Goal: Task Accomplishment & Management: Complete application form

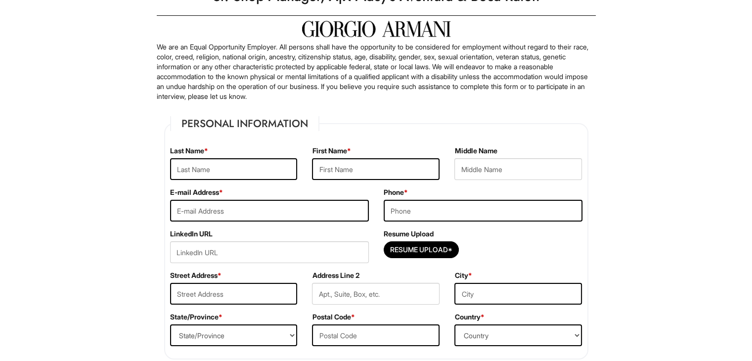
scroll to position [49, 0]
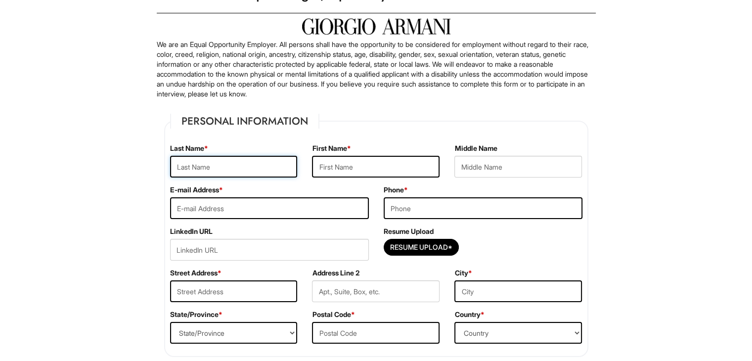
click at [273, 162] on input "text" at bounding box center [234, 167] width 128 height 22
type input "[PERSON_NAME]"
drag, startPoint x: 334, startPoint y: 166, endPoint x: 328, endPoint y: 164, distance: 6.1
click at [328, 164] on input "text" at bounding box center [376, 167] width 128 height 22
type input "Pasquale"
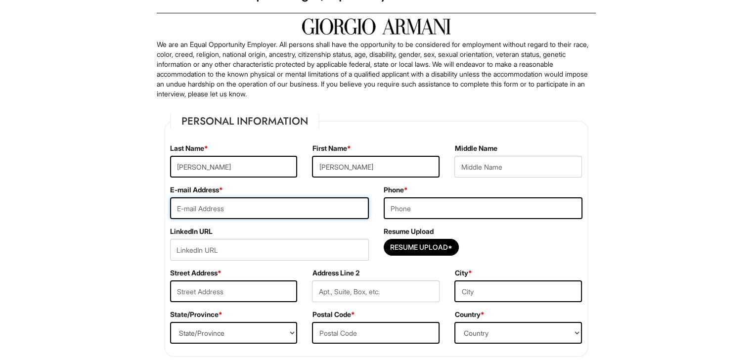
click at [314, 206] on input "email" at bounding box center [269, 208] width 199 height 22
type input "pasqualemarotta0907@gmail.com"
click at [430, 209] on input "tel" at bounding box center [483, 208] width 199 height 22
type input "5613704801"
type input "157 LAKE ANNE DRIVE"
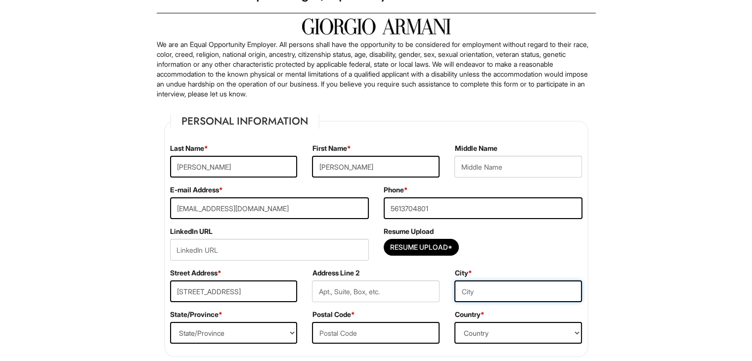
type input "West Palm Beach"
select select "FL"
type input "33411"
select select "United States of America"
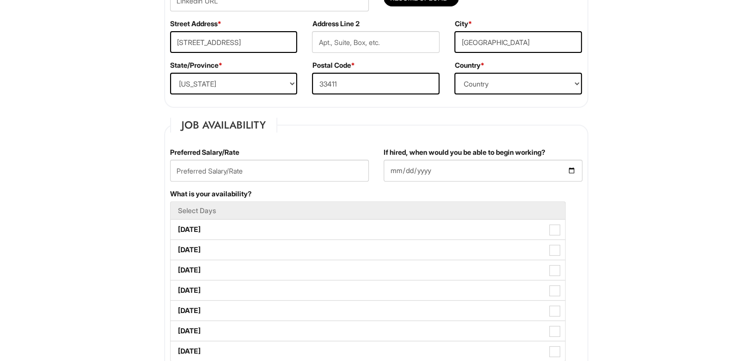
scroll to position [303, 0]
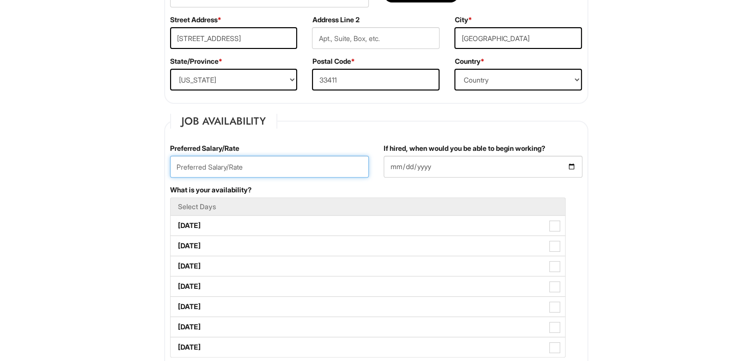
click at [254, 167] on input "text" at bounding box center [269, 167] width 199 height 22
type input "70K"
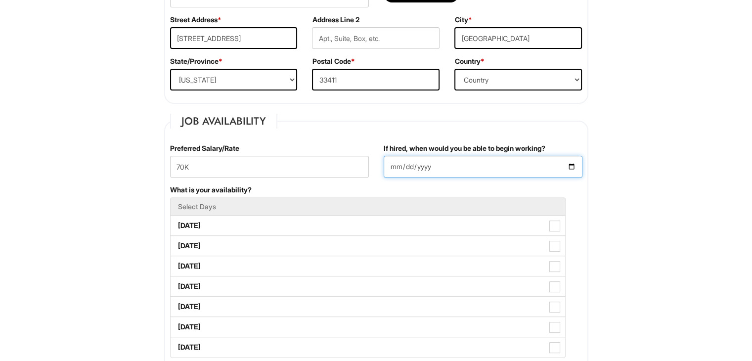
drag, startPoint x: 408, startPoint y: 167, endPoint x: 571, endPoint y: 168, distance: 162.2
click at [571, 168] on input "If hired, when would you be able to begin working?" at bounding box center [483, 167] width 199 height 22
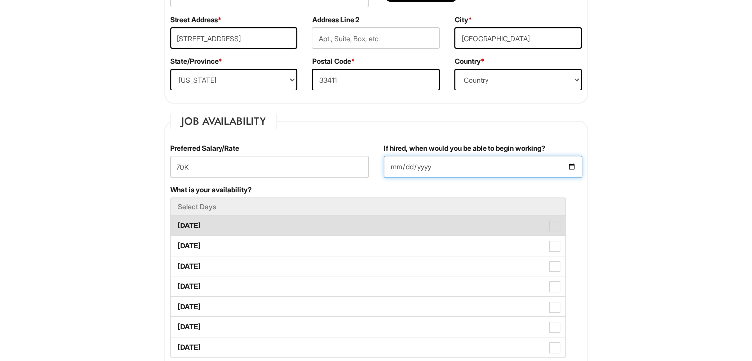
type input "2025-09-15"
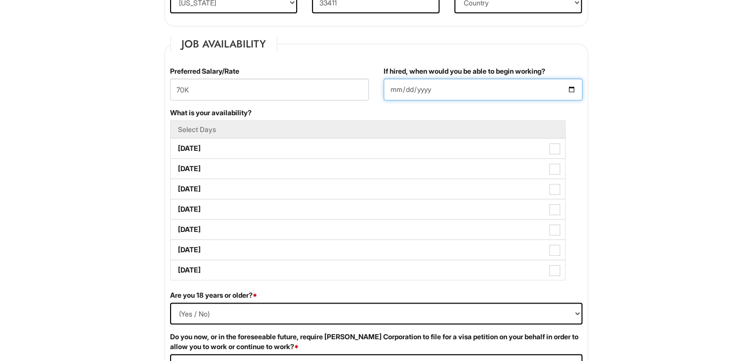
scroll to position [364, 0]
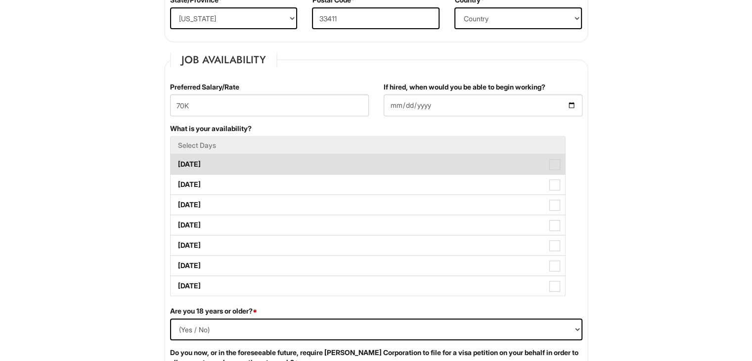
click at [299, 172] on label "Monday" at bounding box center [368, 164] width 395 height 20
click at [177, 163] on Available_Monday "Monday" at bounding box center [174, 159] width 6 height 6
checkbox Available_Monday "true"
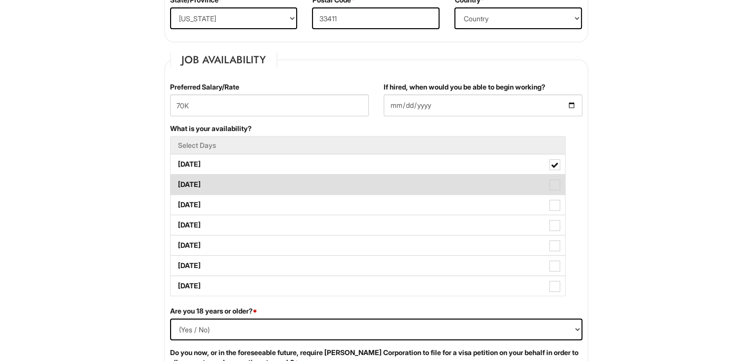
click at [293, 184] on label "Tuesday" at bounding box center [368, 185] width 395 height 20
click at [177, 183] on Available_Tuesday "Tuesday" at bounding box center [174, 179] width 6 height 6
checkbox Available_Tuesday "true"
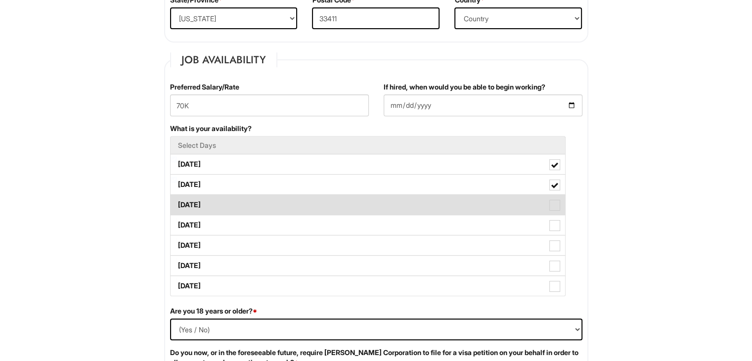
click at [294, 196] on label "Wednesday" at bounding box center [368, 205] width 395 height 20
click at [177, 197] on Available_Wednesday "Wednesday" at bounding box center [174, 200] width 6 height 6
checkbox Available_Wednesday "true"
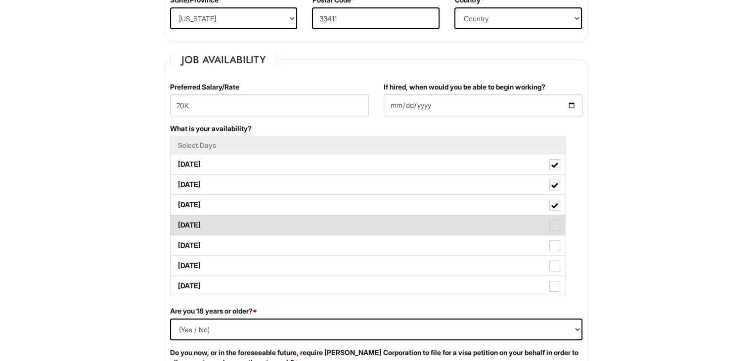
click at [295, 220] on label "Thursday" at bounding box center [368, 225] width 395 height 20
click at [177, 220] on Available_Thursday "Thursday" at bounding box center [174, 220] width 6 height 6
checkbox Available_Thursday "true"
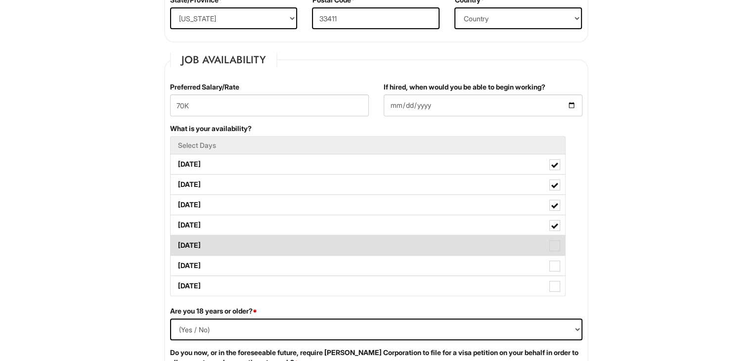
click at [293, 243] on label "Friday" at bounding box center [368, 245] width 395 height 20
click at [177, 243] on Available_Friday "Friday" at bounding box center [174, 240] width 6 height 6
checkbox Available_Friday "true"
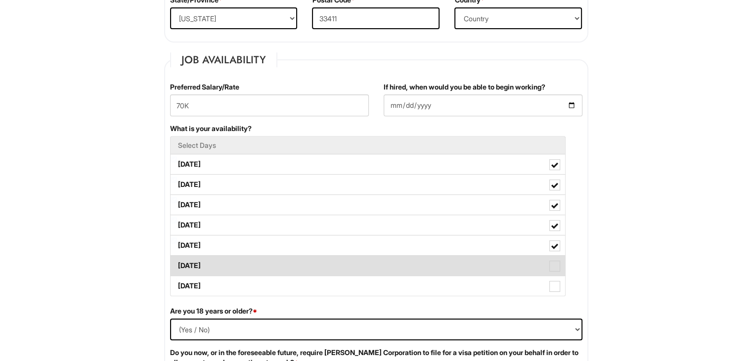
click at [292, 258] on label "Saturday" at bounding box center [368, 266] width 395 height 20
click at [177, 258] on Available_Saturday "Saturday" at bounding box center [174, 261] width 6 height 6
checkbox Available_Saturday "true"
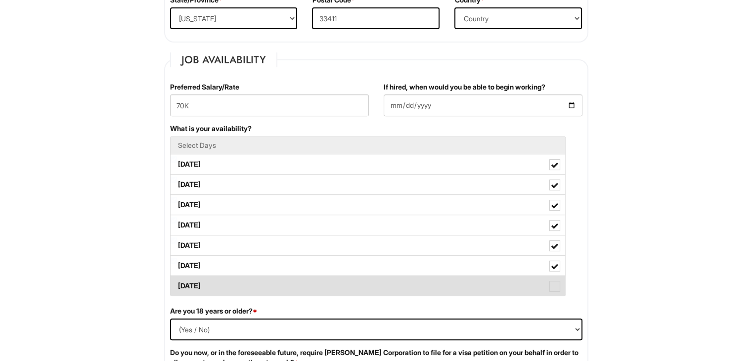
click at [291, 279] on label "Sunday" at bounding box center [368, 286] width 395 height 20
click at [177, 279] on Available_Sunday "Sunday" at bounding box center [174, 281] width 6 height 6
checkbox Available_Sunday "true"
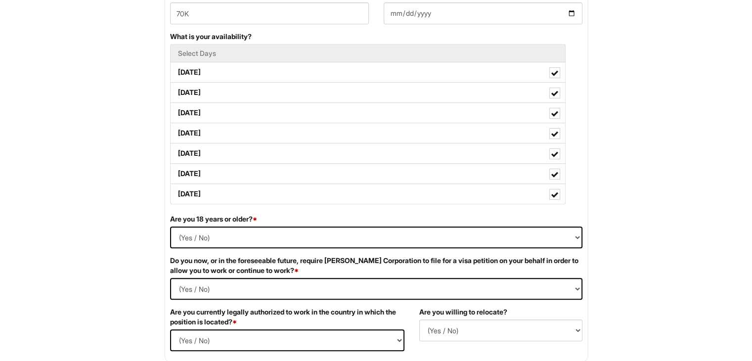
scroll to position [461, 0]
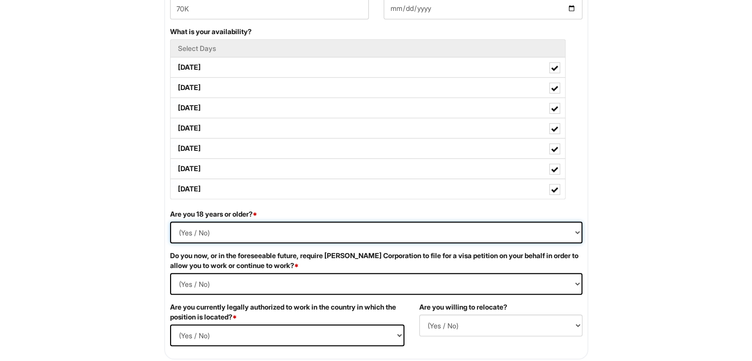
click at [417, 234] on select "(Yes / No) Yes No" at bounding box center [376, 232] width 412 height 22
select select "Yes"
click at [170, 221] on select "(Yes / No) Yes No" at bounding box center [376, 232] width 412 height 22
click at [388, 281] on Required "(Yes / No) Yes No" at bounding box center [376, 284] width 412 height 22
select Required "No"
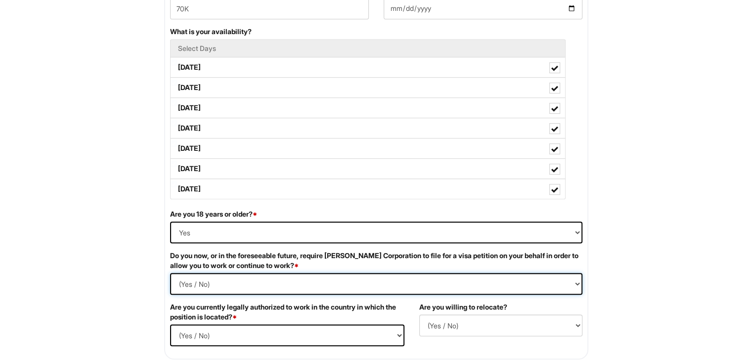
click at [170, 273] on Required "(Yes / No) Yes No" at bounding box center [376, 284] width 412 height 22
click at [357, 332] on select "(Yes / No) Yes No" at bounding box center [287, 335] width 234 height 22
select select "Yes"
click at [170, 324] on select "(Yes / No) Yes No" at bounding box center [287, 335] width 234 height 22
click at [579, 326] on select "(Yes / No) No Yes" at bounding box center [500, 325] width 163 height 22
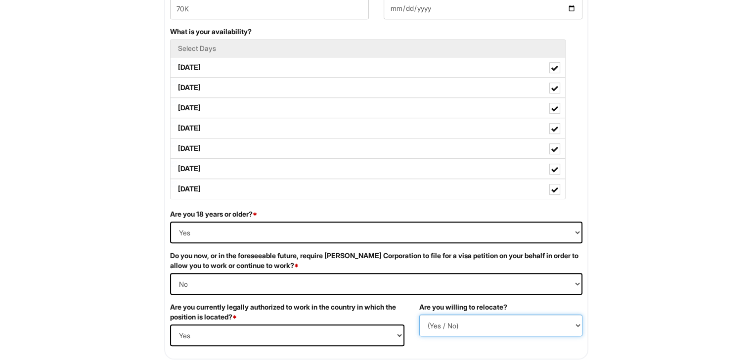
select select "Y"
click at [419, 314] on select "(Yes / No) No Yes" at bounding box center [500, 325] width 163 height 22
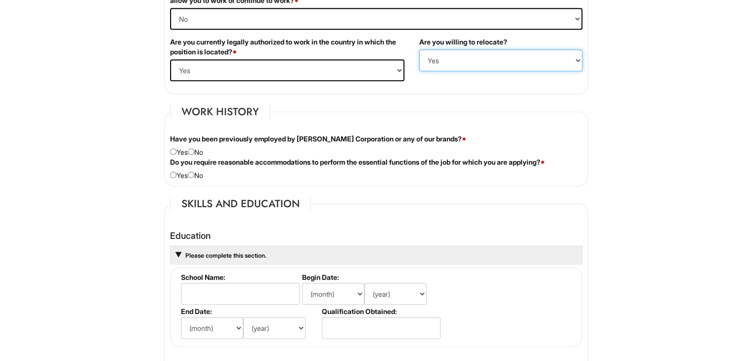
scroll to position [735, 0]
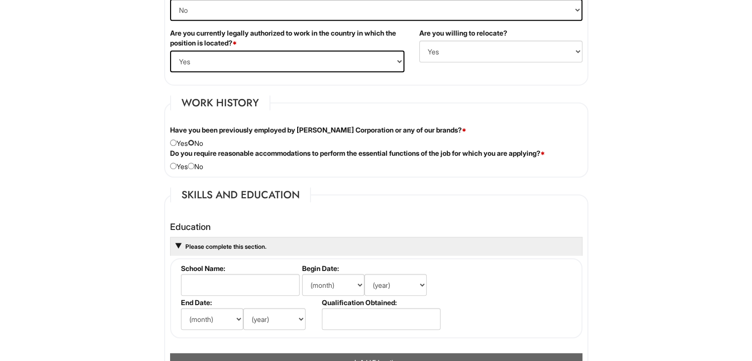
click at [194, 142] on input "radio" at bounding box center [191, 142] width 6 height 6
radio input "true"
click at [194, 164] on input "radio" at bounding box center [191, 166] width 6 height 6
radio input "true"
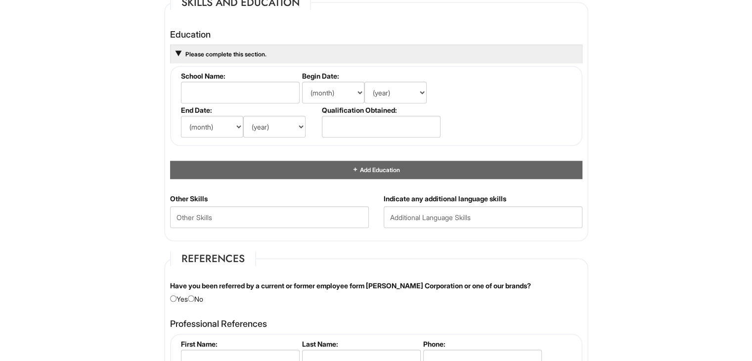
scroll to position [911, 0]
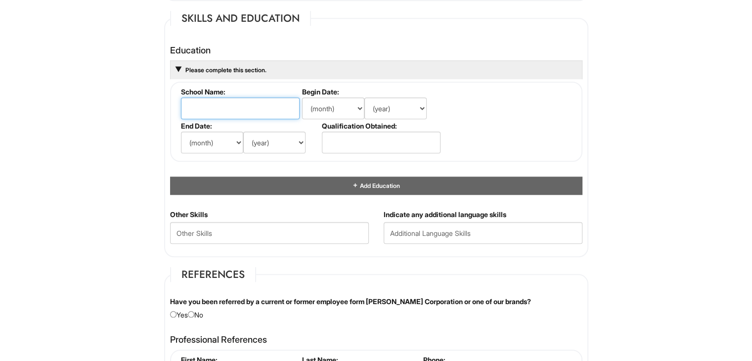
click at [247, 101] on input "text" at bounding box center [240, 108] width 119 height 22
type input "Napoli Federico II University"
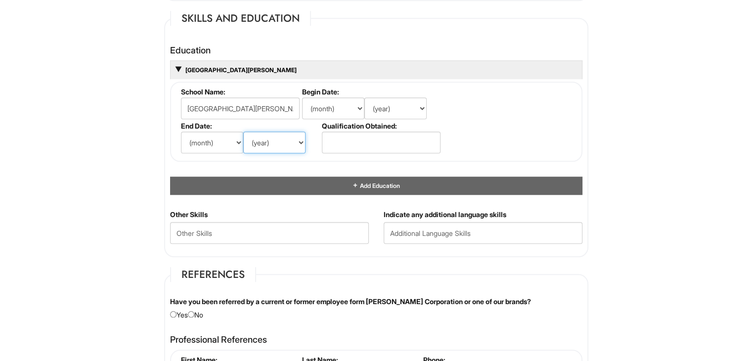
click at [300, 136] on select "(year) 2029 2028 2027 2026 2025 2024 2023 2022 2021 2020 2019 2018 2017 2016 20…" at bounding box center [274, 143] width 62 height 22
select select "2015"
click at [243, 132] on select "(year) 2029 2028 2027 2026 2025 2024 2023 2022 2021 2020 2019 2018 2017 2016 20…" at bounding box center [274, 143] width 62 height 22
click at [417, 104] on select "(year) 2029 2028 2027 2026 2025 2024 2023 2022 2021 2020 2019 2018 2017 2016 20…" at bounding box center [395, 108] width 62 height 22
select select "2011"
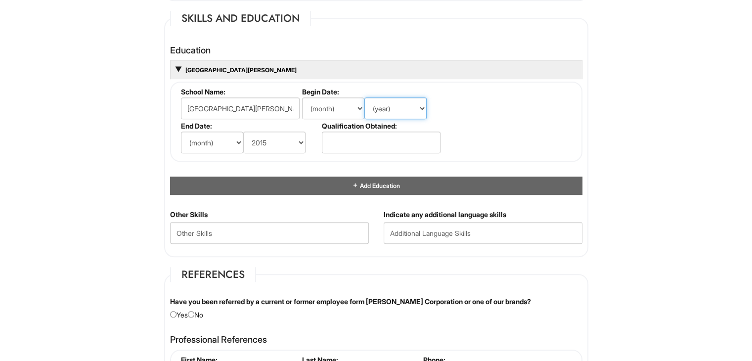
click at [364, 97] on select "(year) 2029 2028 2027 2026 2025 2024 2023 2022 2021 2020 2019 2018 2017 2016 20…" at bounding box center [395, 108] width 62 height 22
click at [345, 106] on select "(month) Jan Feb Mar Apr May Jun Jul Aug Sep Oct Nov Dec" at bounding box center [333, 108] width 62 height 22
select select "2"
click at [302, 97] on select "(month) Jan Feb Mar Apr May Jun Jul Aug Sep Oct Nov Dec" at bounding box center [333, 108] width 62 height 22
click at [239, 139] on select "(month) Jan Feb Mar Apr May Jun Jul Aug Sep Oct Nov Dec" at bounding box center [212, 143] width 62 height 22
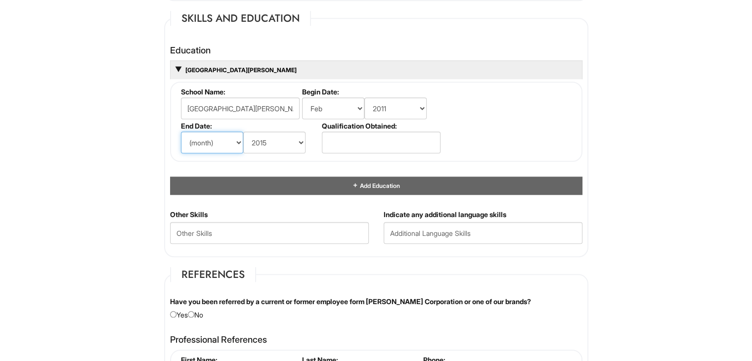
select select "6"
click at [181, 132] on select "(month) Jan Feb Mar Apr May Jun Jul Aug Sep Oct Nov Dec" at bounding box center [212, 143] width 62 height 22
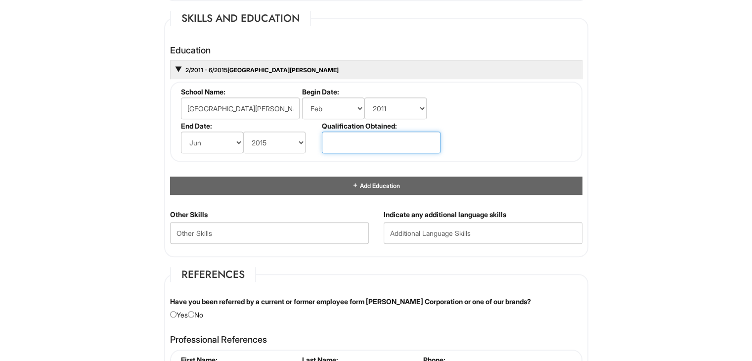
click at [364, 135] on input "text" at bounding box center [381, 143] width 119 height 22
type input "L"
type input "Studied Law"
click at [495, 117] on fieldset "School Name: Napoli Federico II University Begin Date: (month) Jan Feb Mar Apr …" at bounding box center [376, 122] width 412 height 80
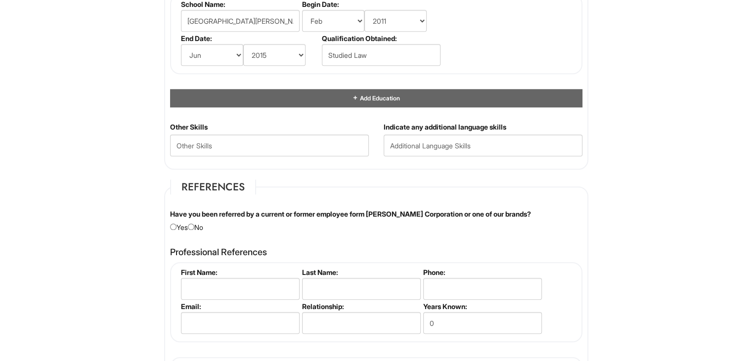
scroll to position [1001, 0]
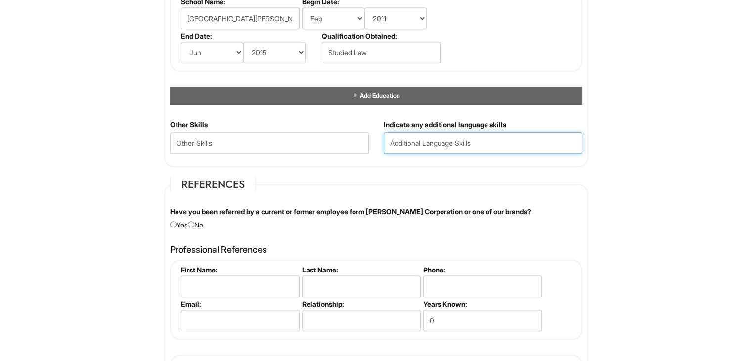
click at [528, 142] on input "text" at bounding box center [483, 143] width 199 height 22
type input "Italian, Spanish and Engish"
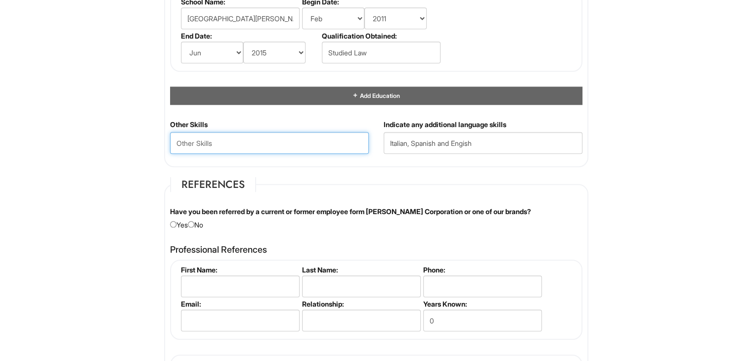
click at [268, 138] on Skills "text" at bounding box center [269, 143] width 199 height 22
type Skills "M"
type Skills "POS & CRM systems, Microsoft Office, Social Media Platforms"
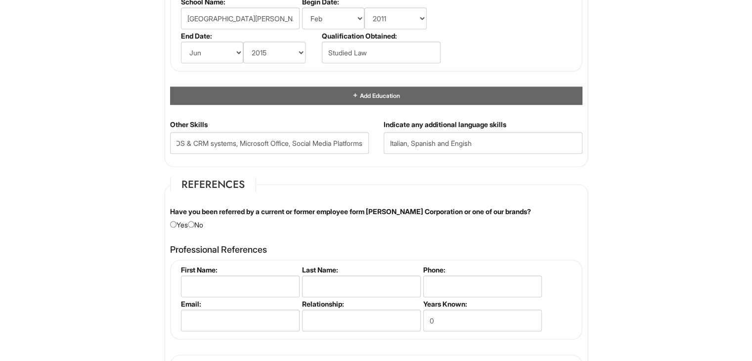
scroll to position [0, 0]
click at [404, 177] on fieldset "References Have you been referred by a current or former employee form Giorgio …" at bounding box center [376, 316] width 424 height 278
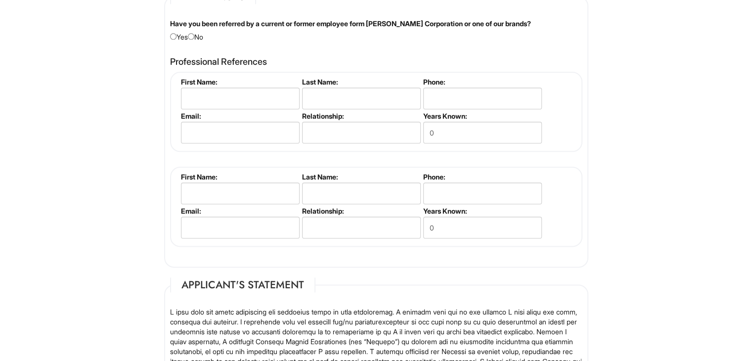
scroll to position [1186, 0]
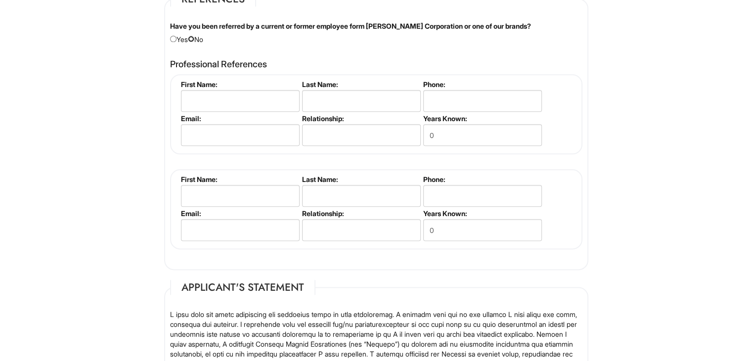
click at [194, 36] on input "radio" at bounding box center [191, 39] width 6 height 6
radio input "true"
click at [214, 95] on input "text" at bounding box center [240, 101] width 119 height 22
type input "Andre"
click at [332, 103] on input "text" at bounding box center [361, 101] width 119 height 22
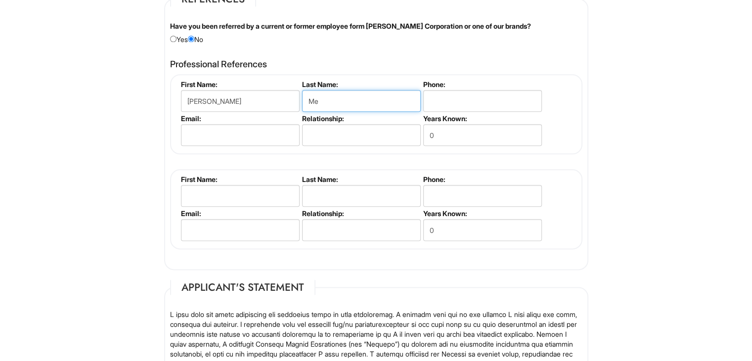
type input "M"
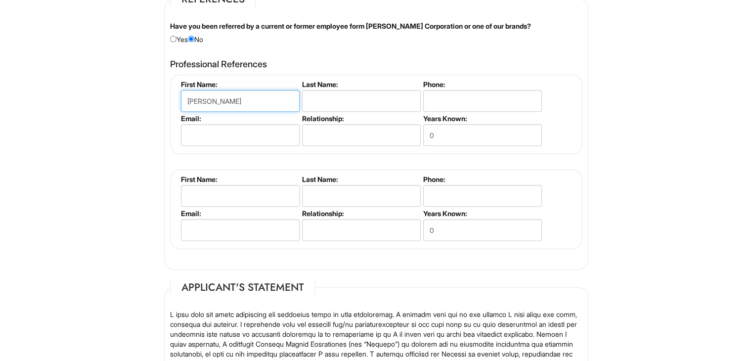
click at [265, 100] on input "Andre" at bounding box center [240, 101] width 119 height 22
type input "A"
type input "Bradlee"
click at [345, 92] on input "text" at bounding box center [361, 101] width 119 height 22
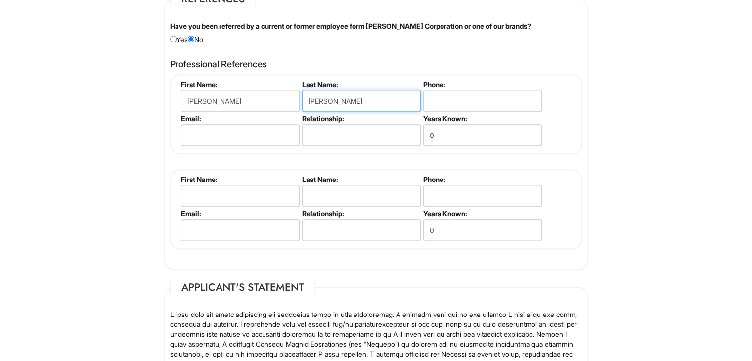
type input "Wilson"
click at [437, 99] on input "tel" at bounding box center [482, 101] width 119 height 22
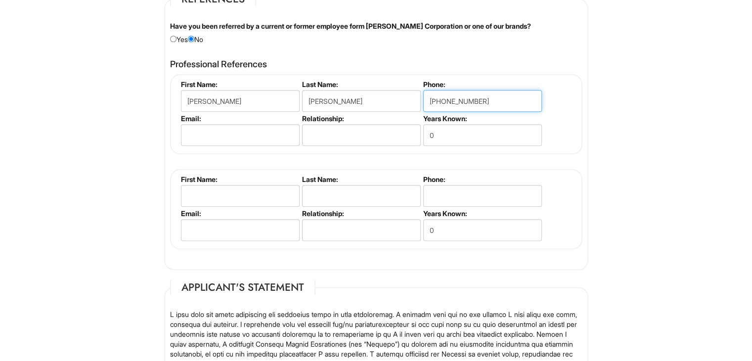
type input "615-945-1898"
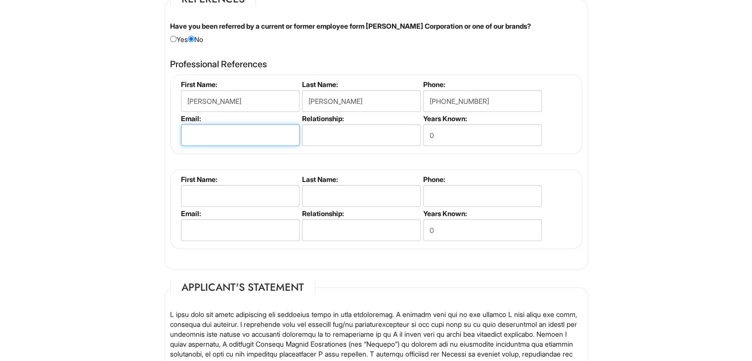
click at [265, 132] on input "email" at bounding box center [240, 135] width 119 height 22
click at [387, 132] on input "text" at bounding box center [361, 135] width 119 height 22
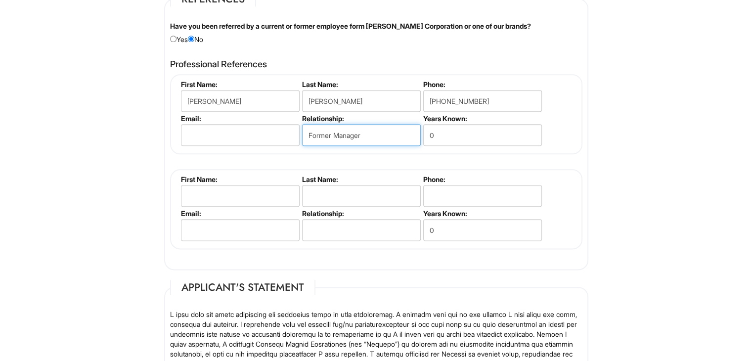
type input "Former Manager"
click at [434, 132] on input "0" at bounding box center [482, 135] width 119 height 22
type input "5"
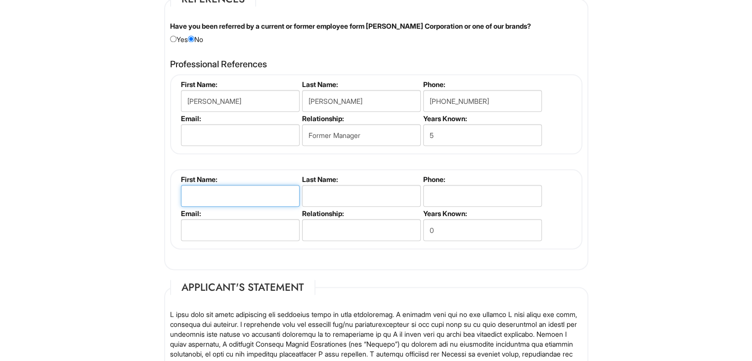
click at [283, 187] on input "text" at bounding box center [240, 196] width 119 height 22
type input "J"
type input "Jacob"
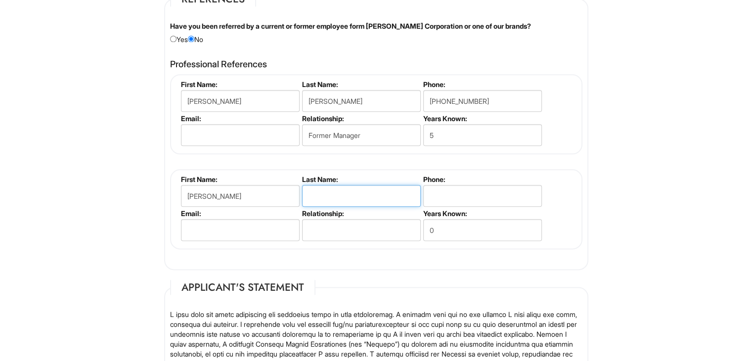
drag, startPoint x: 364, startPoint y: 190, endPoint x: 343, endPoint y: 188, distance: 21.3
click at [343, 188] on input "text" at bounding box center [361, 196] width 119 height 22
type input "Liddell"
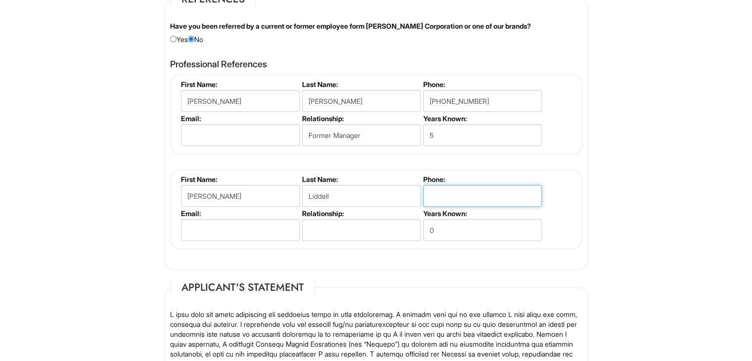
click at [439, 188] on input "tel" at bounding box center [482, 196] width 119 height 22
type input "917-941-9410"
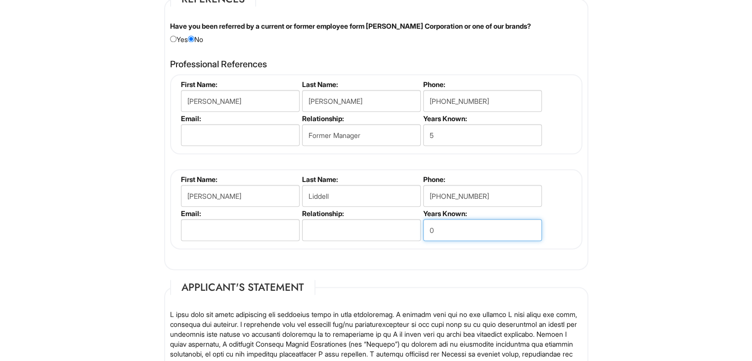
click at [444, 225] on input "0" at bounding box center [482, 230] width 119 height 22
type input "5"
click at [374, 231] on input "text" at bounding box center [361, 230] width 119 height 22
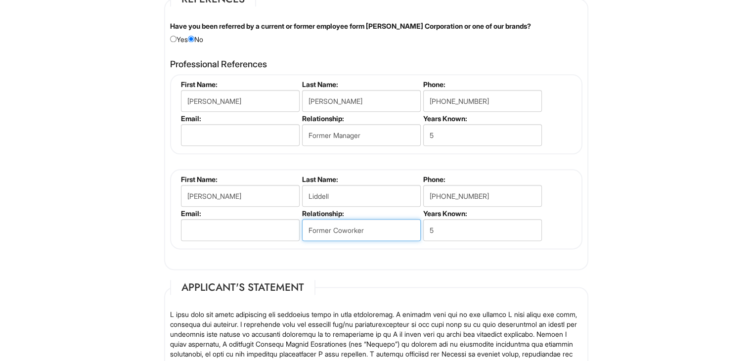
type input "Former Coworker"
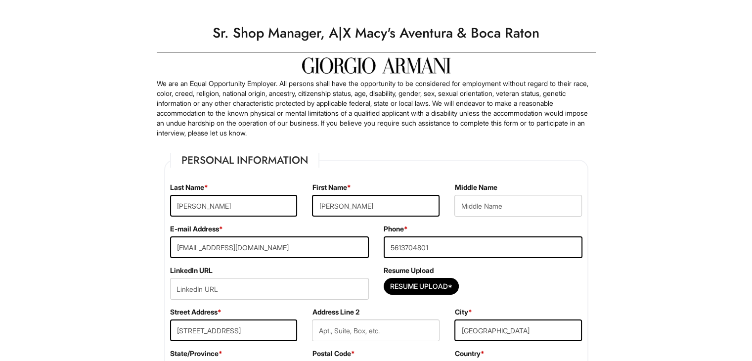
scroll to position [8, 0]
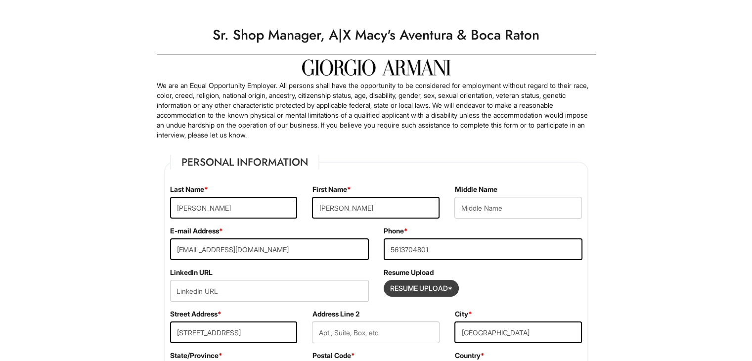
click at [439, 287] on input "Resume Upload*" at bounding box center [421, 288] width 74 height 16
type input "C:\fakepath\PASQUALE CURRICULUM 2025.docx"
click at [421, 285] on input "Resume Upload*" at bounding box center [421, 288] width 74 height 16
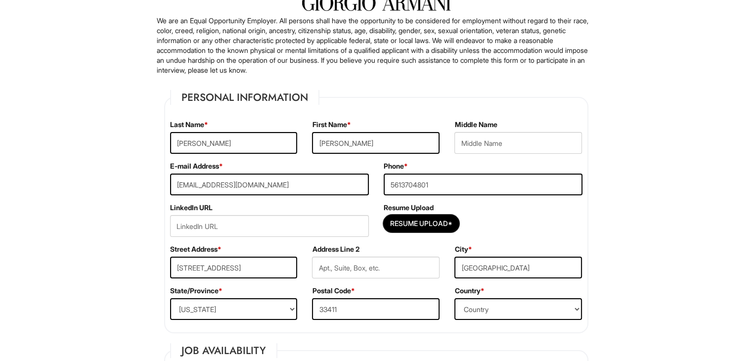
scroll to position [131, 0]
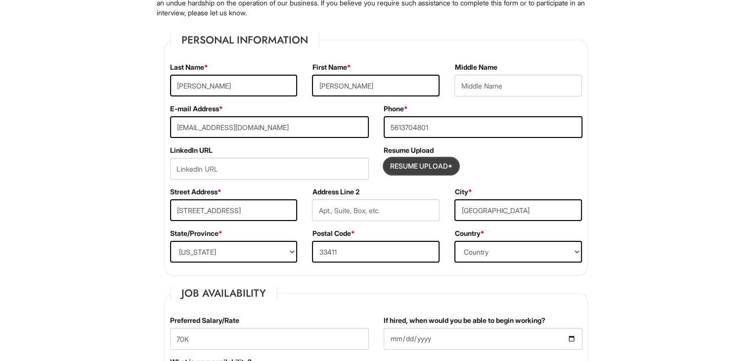
click at [455, 166] on input "Resume Upload*" at bounding box center [421, 166] width 74 height 16
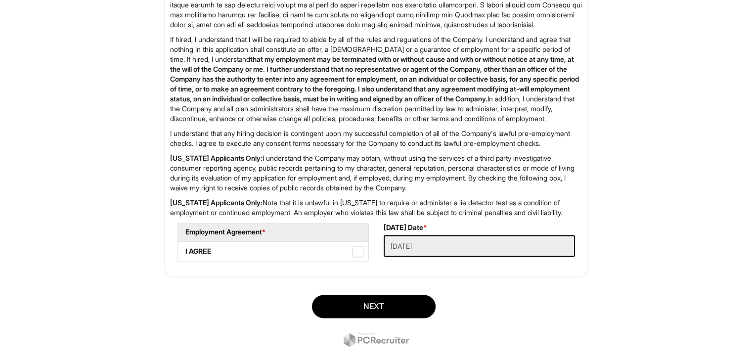
scroll to position [1604, 0]
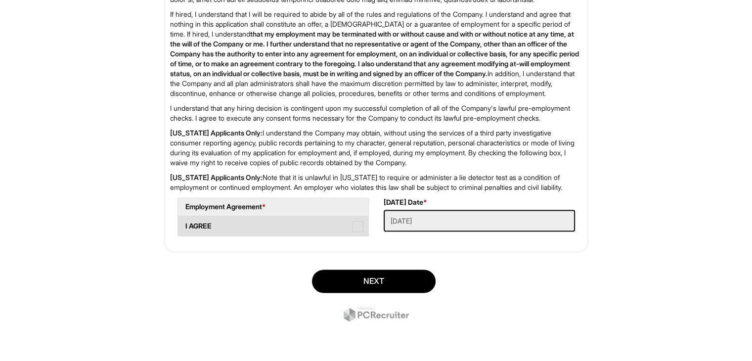
click at [265, 221] on label "I AGREE" at bounding box center [273, 226] width 190 height 20
click at [184, 221] on AGREE "I AGREE" at bounding box center [181, 221] width 6 height 6
checkbox AGREE "true"
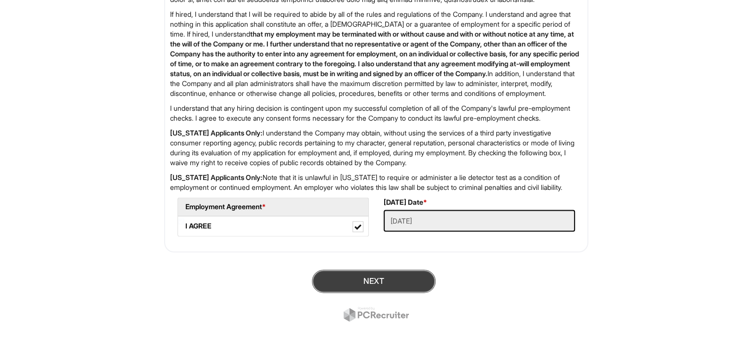
click at [400, 275] on button "Next" at bounding box center [374, 280] width 124 height 23
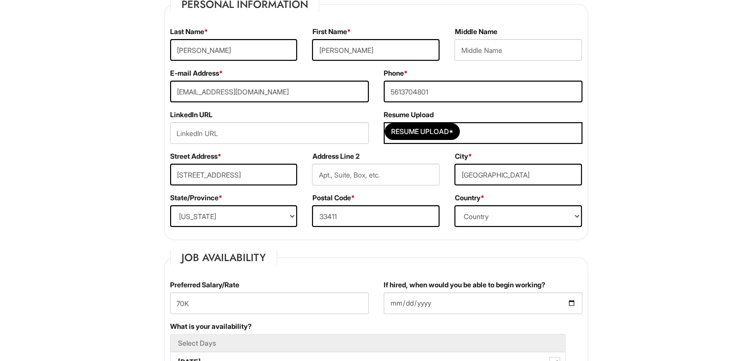
scroll to position [190, 0]
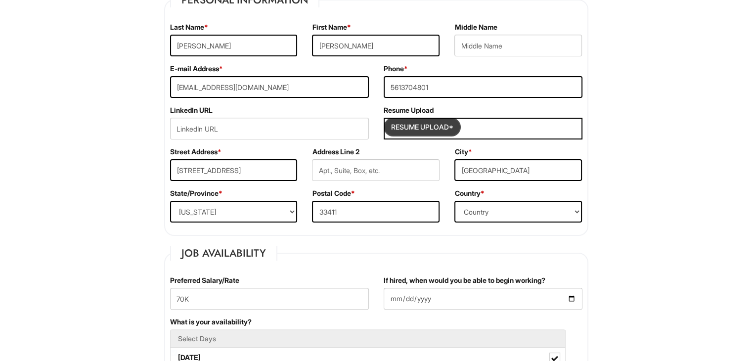
click at [448, 130] on input "Resume Upload*" at bounding box center [422, 127] width 74 height 16
click at [414, 131] on input "Resume Upload*" at bounding box center [422, 127] width 74 height 16
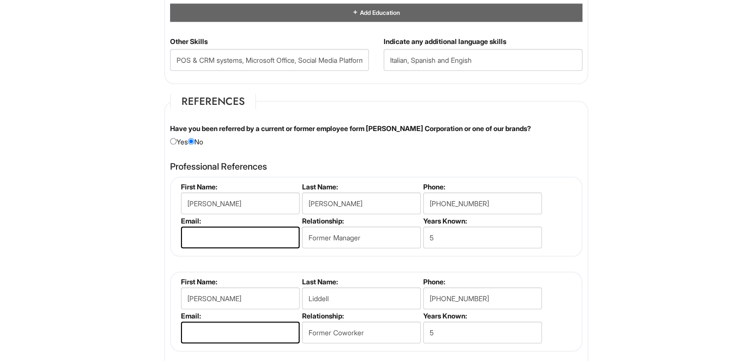
scroll to position [1101, 0]
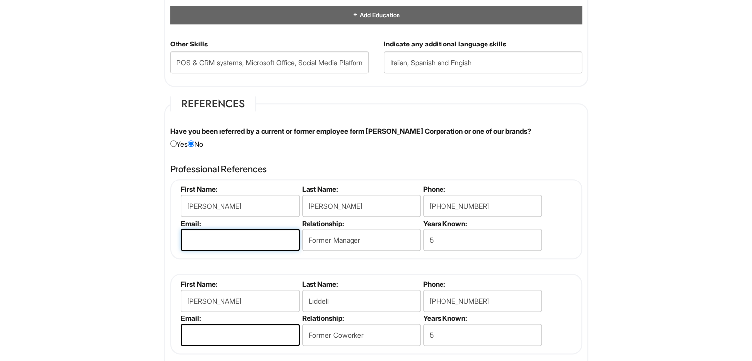
click at [265, 238] on input "email" at bounding box center [240, 240] width 119 height 22
type input "unknow@gmail.com"
click at [248, 328] on input "email" at bounding box center [240, 335] width 119 height 22
type input "unknow@gmail.com"
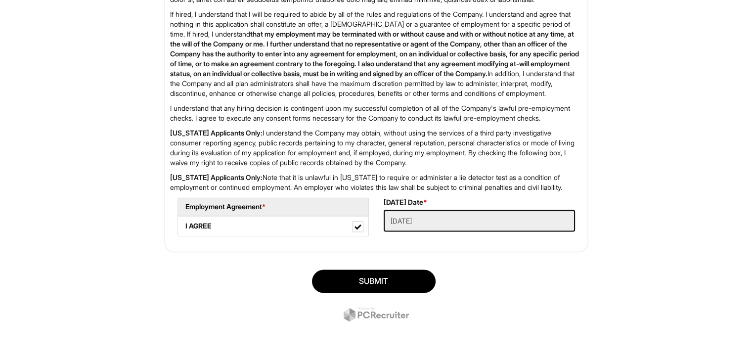
scroll to position [1624, 0]
click at [427, 280] on button "SUBMIT" at bounding box center [374, 280] width 124 height 23
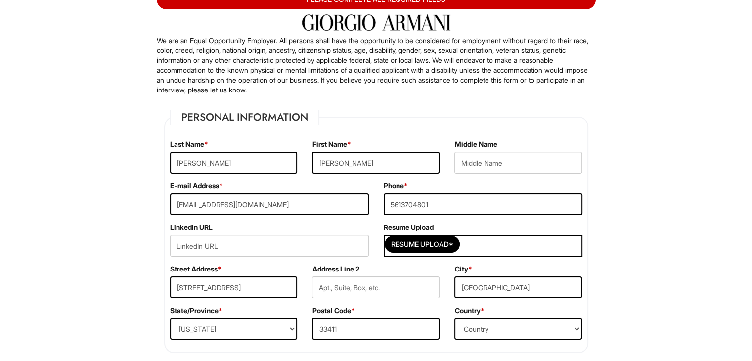
scroll to position [60, 0]
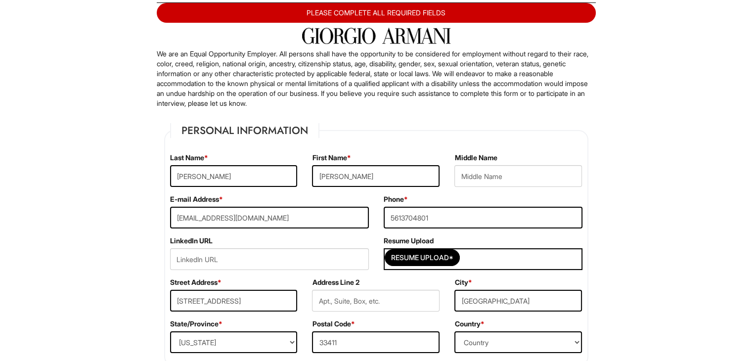
click at [464, 257] on div "Resume Upload*" at bounding box center [483, 259] width 199 height 22
click at [442, 252] on input "Resume Upload*" at bounding box center [422, 258] width 74 height 16
click at [438, 258] on input "Resume Upload*" at bounding box center [422, 258] width 74 height 16
click at [173, 74] on p "We are an Equal Opportunity Employer. All persons shall have the opportunity to…" at bounding box center [376, 78] width 439 height 59
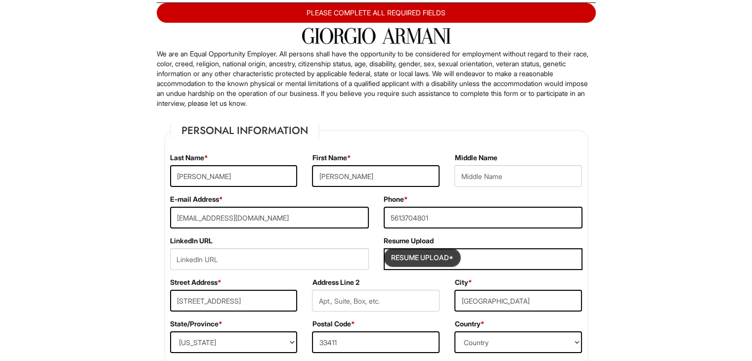
click at [419, 256] on input "Resume Upload*" at bounding box center [422, 258] width 74 height 16
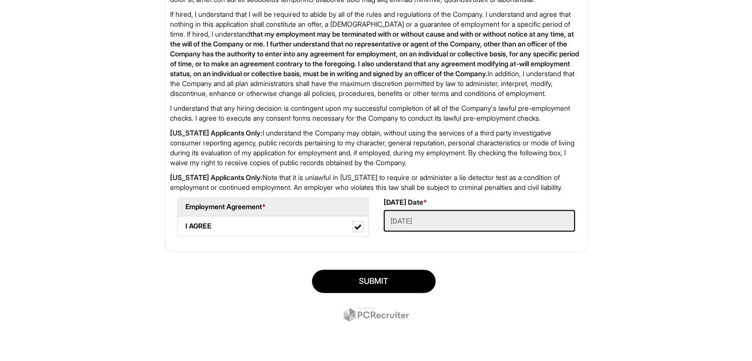
scroll to position [1624, 0]
click at [446, 226] on Applied "09/01/2025" at bounding box center [479, 221] width 191 height 22
click at [433, 213] on Applied "09/01/2025" at bounding box center [479, 221] width 191 height 22
click at [402, 281] on button "SUBMIT" at bounding box center [374, 280] width 124 height 23
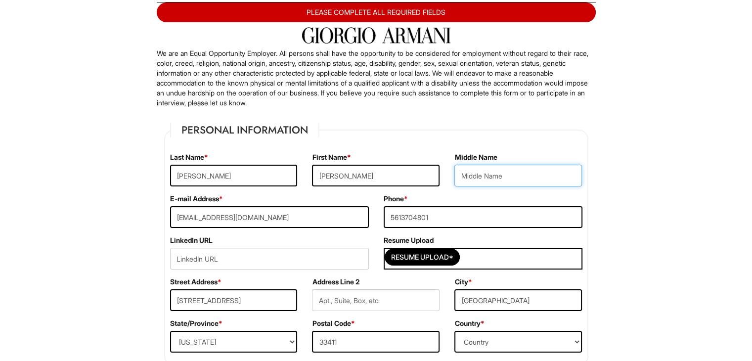
click at [533, 170] on input "text" at bounding box center [518, 176] width 128 height 22
click at [529, 8] on div "PLEASE COMPLETE ALL REQUIRED FIELDS" at bounding box center [376, 12] width 439 height 20
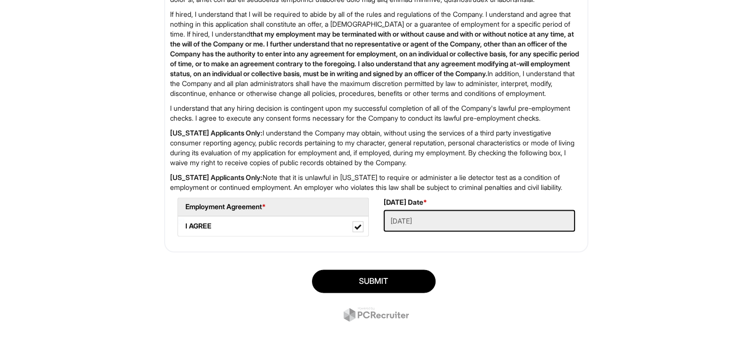
scroll to position [1624, 0]
click at [464, 226] on Applied "09/01/2025" at bounding box center [479, 221] width 191 height 22
click at [451, 220] on Applied "09/01/2025" at bounding box center [479, 221] width 191 height 22
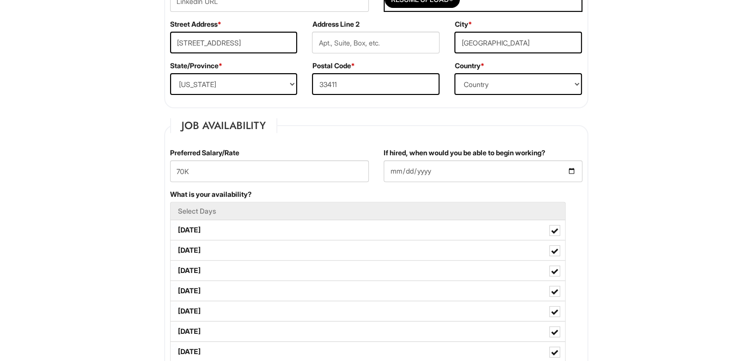
scroll to position [0, 0]
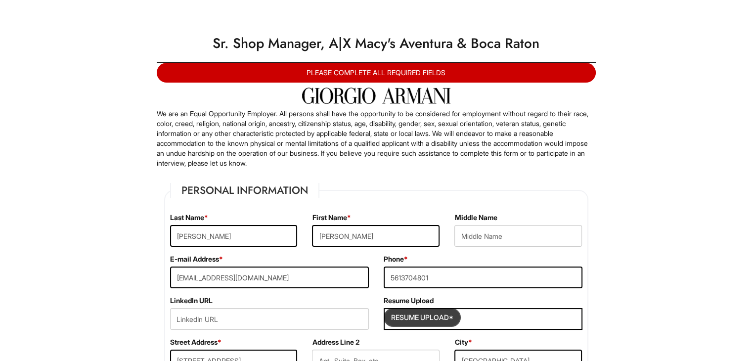
click at [403, 310] on input "Resume Upload*" at bounding box center [422, 317] width 74 height 16
click at [470, 232] on input "text" at bounding box center [518, 236] width 128 height 22
click at [409, 302] on label "Resume Upload" at bounding box center [409, 301] width 50 height 10
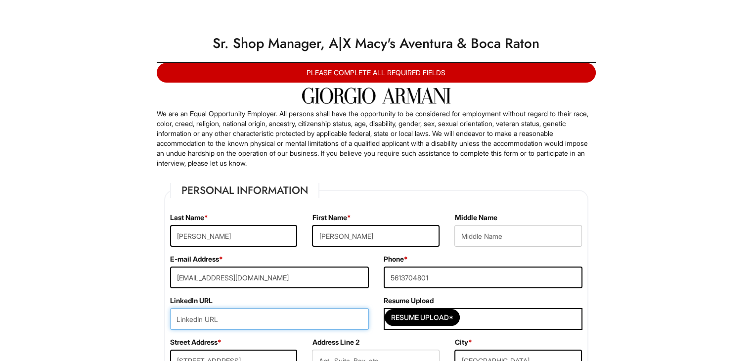
click at [336, 321] on input "url" at bounding box center [269, 319] width 199 height 22
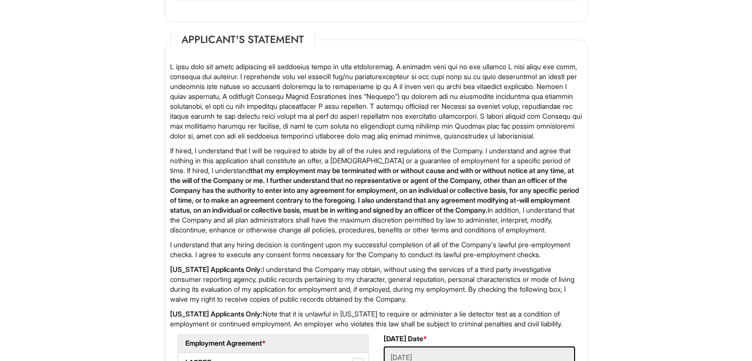
scroll to position [1624, 0]
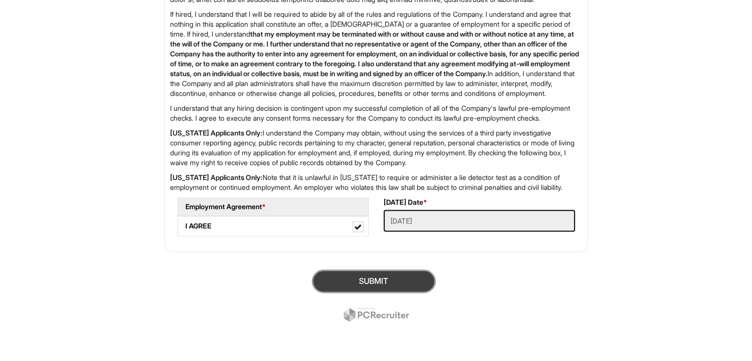
click at [423, 286] on button "SUBMIT" at bounding box center [374, 280] width 124 height 23
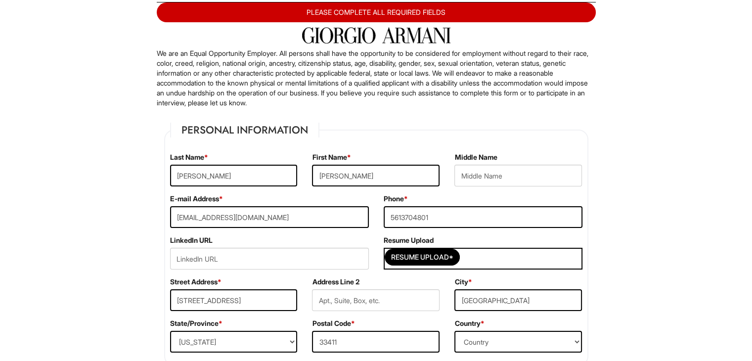
click at [461, 10] on div "PLEASE COMPLETE ALL REQUIRED FIELDS" at bounding box center [376, 12] width 439 height 20
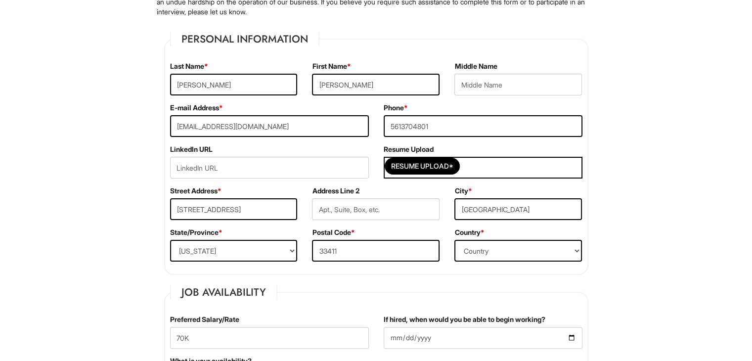
scroll to position [122, 0]
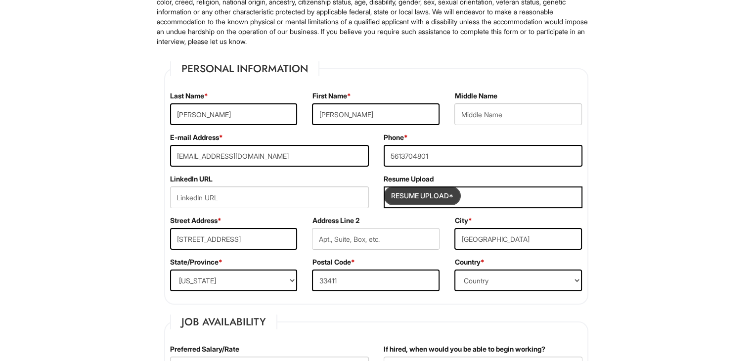
click at [392, 196] on input "Resume Upload*" at bounding box center [422, 196] width 74 height 16
click at [434, 194] on input "Resume Upload*" at bounding box center [422, 196] width 74 height 16
click at [419, 194] on input "Resume Upload*" at bounding box center [422, 196] width 74 height 16
type input "C:\fakepath\PASQUALE CURRICULUM 2025.docx"
click at [457, 194] on input "Resume Upload*" at bounding box center [422, 196] width 74 height 16
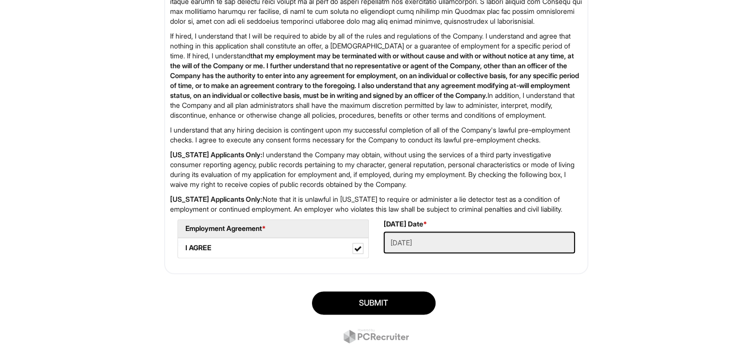
scroll to position [1624, 0]
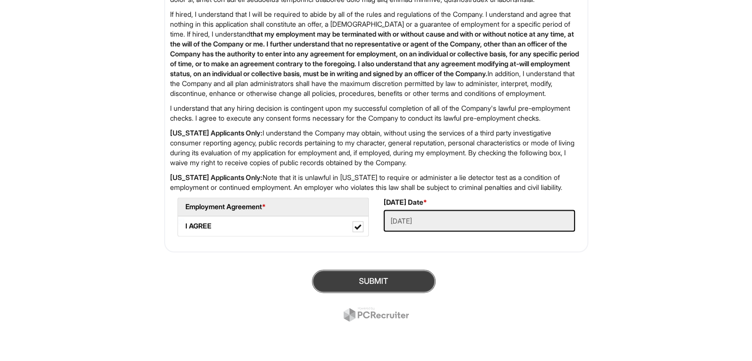
click at [411, 285] on button "SUBMIT" at bounding box center [374, 280] width 124 height 23
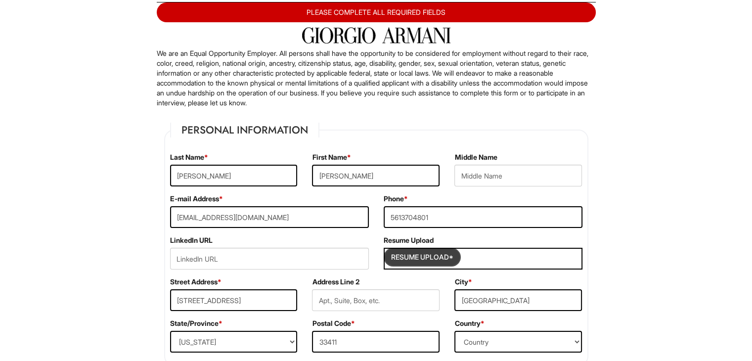
click at [397, 255] on input "Resume Upload*" at bounding box center [422, 257] width 74 height 16
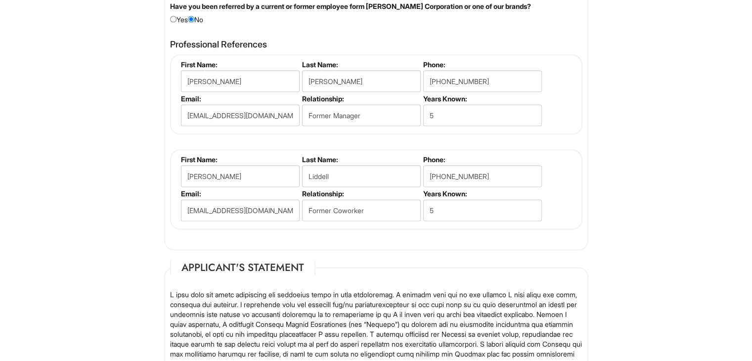
scroll to position [1624, 0]
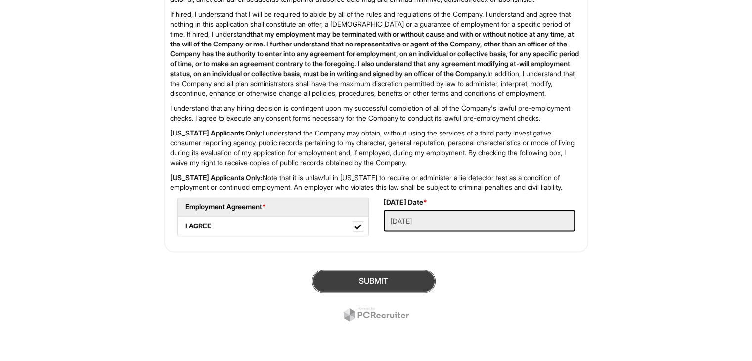
click at [416, 285] on button "SUBMIT" at bounding box center [374, 280] width 124 height 23
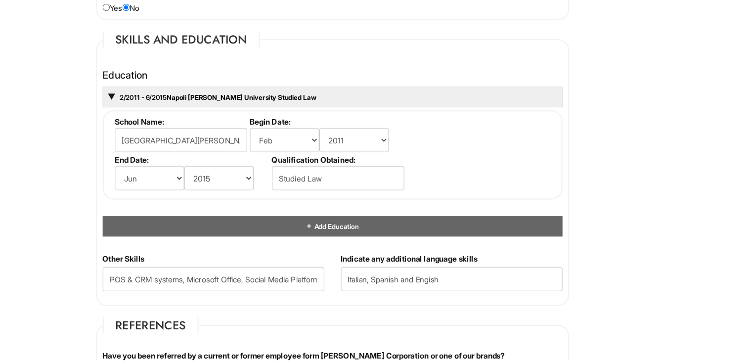
scroll to position [909, 0]
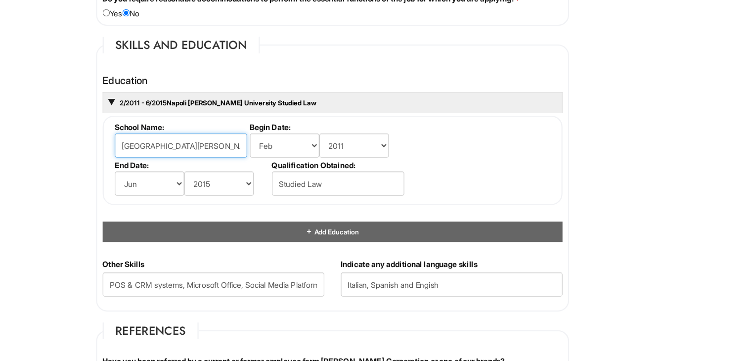
drag, startPoint x: 288, startPoint y: 125, endPoint x: 186, endPoint y: 123, distance: 101.9
click at [186, 123] on input "Napoli Federico II University" at bounding box center [240, 131] width 119 height 22
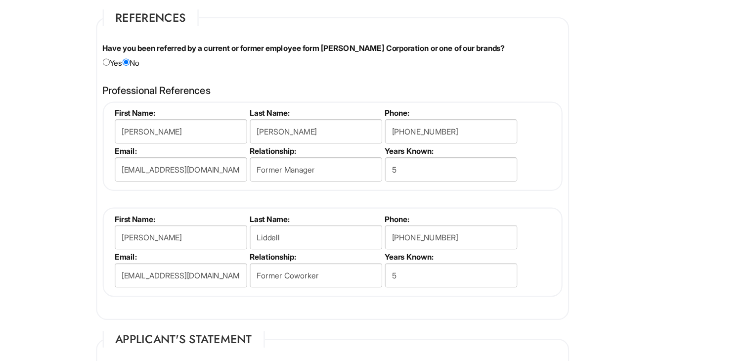
scroll to position [1187, 0]
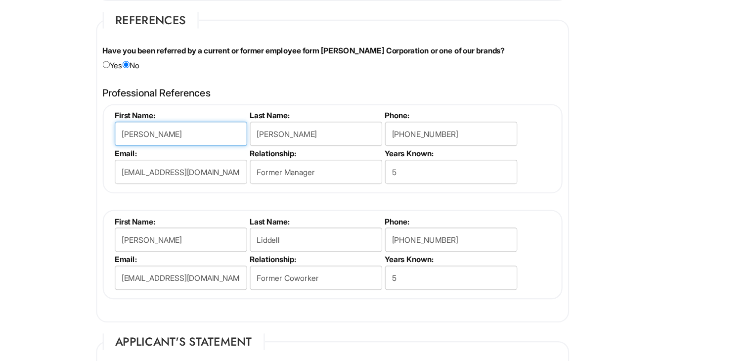
drag, startPoint x: 233, startPoint y: 114, endPoint x: 184, endPoint y: 122, distance: 49.5
click at [184, 122] on input "Bradlee" at bounding box center [240, 120] width 119 height 22
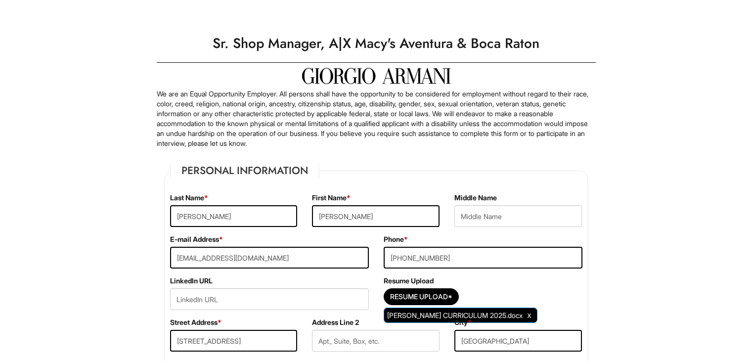
select select "FL"
select select "United States of America"
select select "Yes"
select Required "No"
select select "Yes"
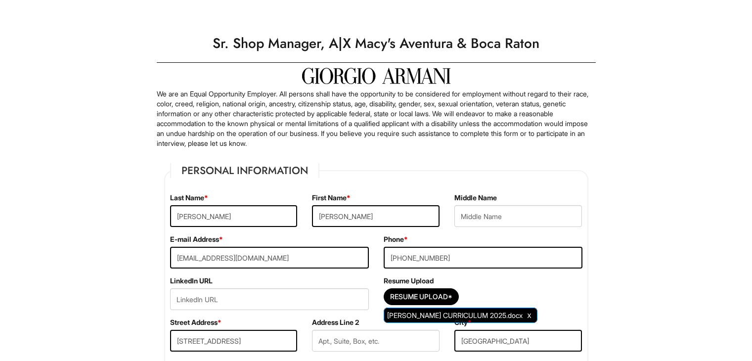
select select "Y"
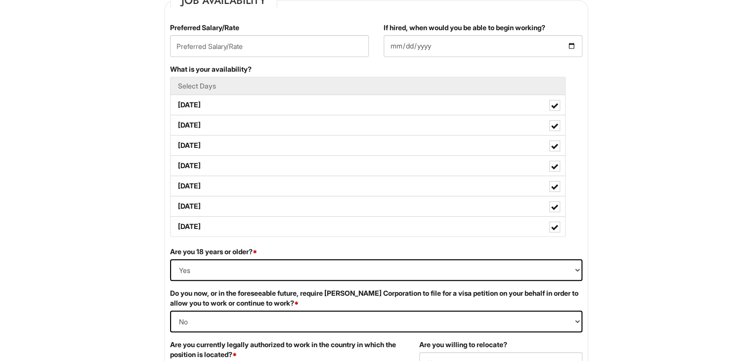
scroll to position [419, 0]
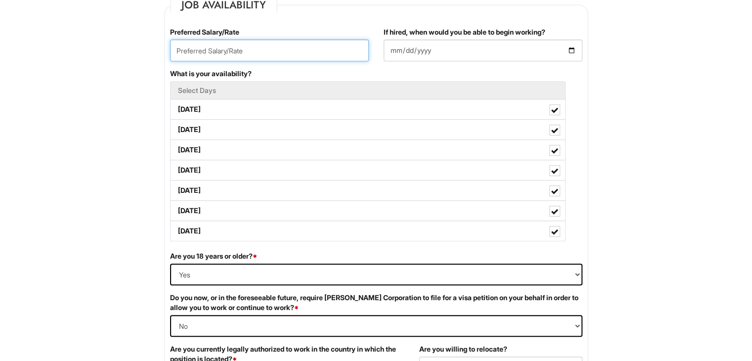
click at [321, 52] on input "text" at bounding box center [269, 51] width 199 height 22
type input "7"
type input "70k"
click at [328, 16] on fieldset "Job Availability Preferred Salary/Rate 70k If hired, when would you be able to …" at bounding box center [376, 200] width 424 height 404
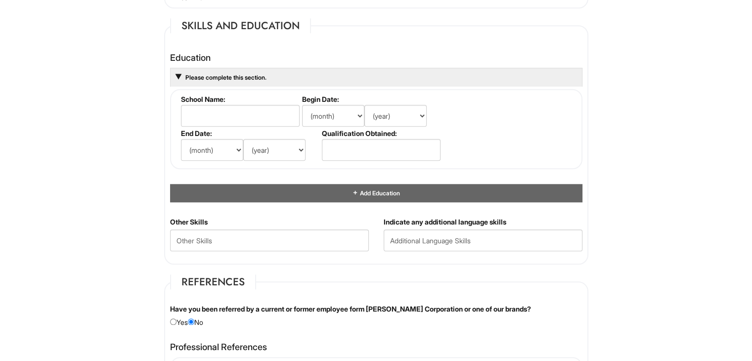
scroll to position [913, 0]
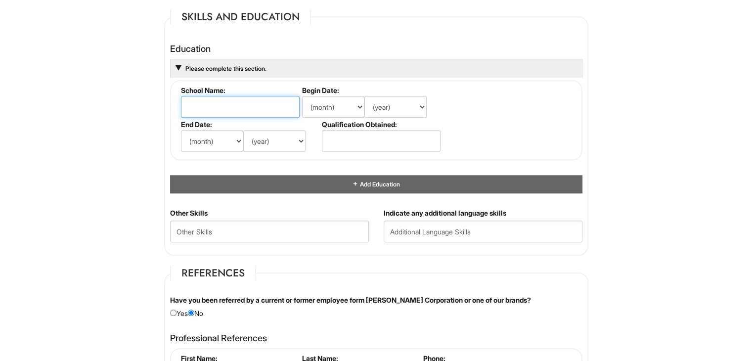
click at [248, 103] on input "text" at bounding box center [240, 107] width 119 height 22
click at [223, 96] on input "text" at bounding box center [240, 107] width 119 height 22
drag, startPoint x: 227, startPoint y: 99, endPoint x: 221, endPoint y: 104, distance: 7.7
click at [221, 104] on input "text" at bounding box center [240, 107] width 119 height 22
type input "Napoli Federico II University"
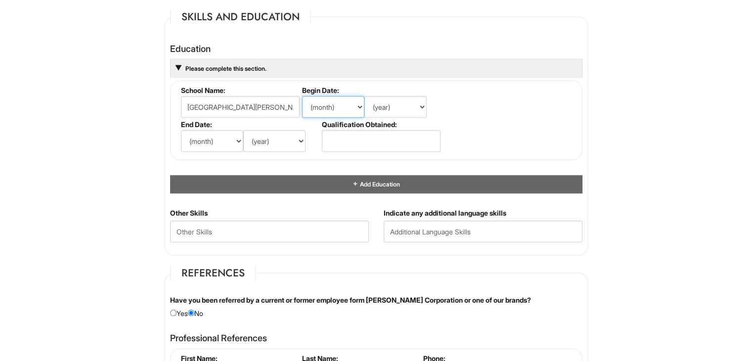
click at [357, 103] on select "(month) Jan Feb Mar Apr May Jun Jul Aug Sep Oct Nov Dec" at bounding box center [333, 107] width 62 height 22
select select "2"
click at [302, 96] on select "(month) Jan Feb Mar Apr May Jun Jul Aug Sep Oct Nov Dec" at bounding box center [333, 107] width 62 height 22
click at [420, 101] on select "(year) 2029 2028 2027 2026 2025 2024 2023 2022 2021 2020 2019 2018 2017 2016 20…" at bounding box center [395, 107] width 62 height 22
select select "2011"
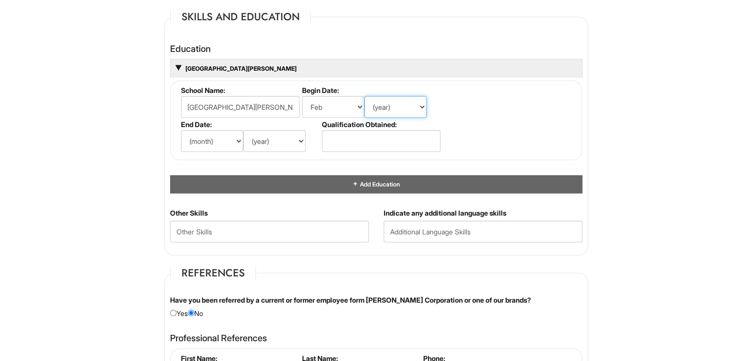
click at [364, 96] on select "(year) 2029 2028 2027 2026 2025 2024 2023 2022 2021 2020 2019 2018 2017 2016 20…" at bounding box center [395, 107] width 62 height 22
click at [301, 133] on select "(year) 2029 2028 2027 2026 2025 2024 2023 2022 2021 2020 2019 2018 2017 2016 20…" at bounding box center [274, 141] width 62 height 22
select select "2015"
click at [243, 130] on select "(year) 2029 2028 2027 2026 2025 2024 2023 2022 2021 2020 2019 2018 2017 2016 20…" at bounding box center [274, 141] width 62 height 22
click at [234, 137] on select "(month) Jan Feb Mar Apr May Jun Jul Aug Sep Oct Nov Dec" at bounding box center [212, 141] width 62 height 22
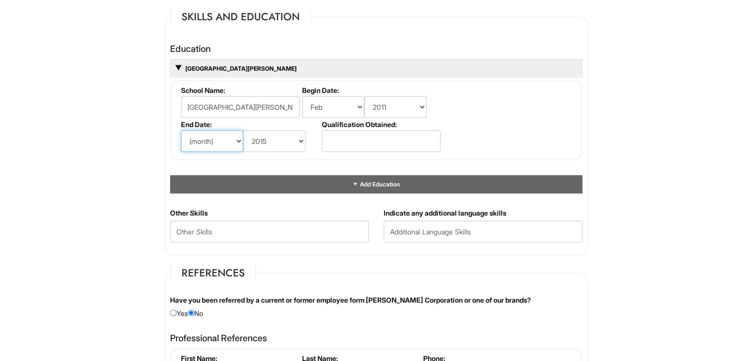
select select "6"
click at [181, 130] on select "(month) Jan Feb Mar Apr May Jun Jul Aug Sep Oct Nov Dec" at bounding box center [212, 141] width 62 height 22
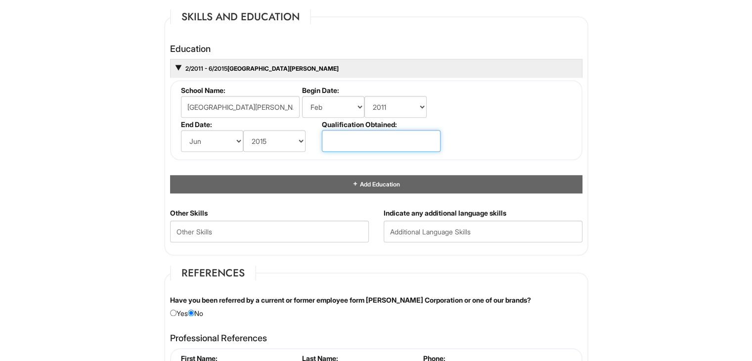
click at [415, 141] on input "text" at bounding box center [381, 141] width 119 height 22
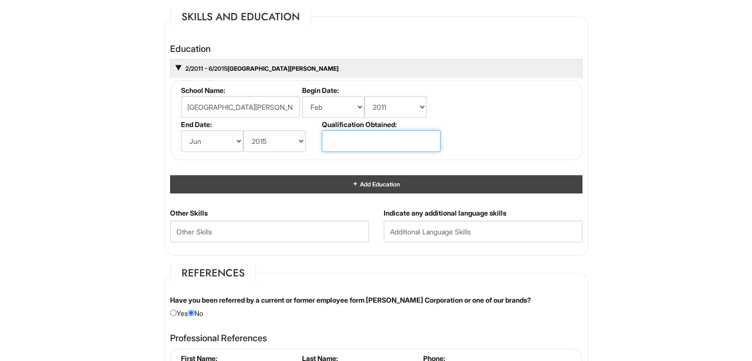
type input "Studied Law"
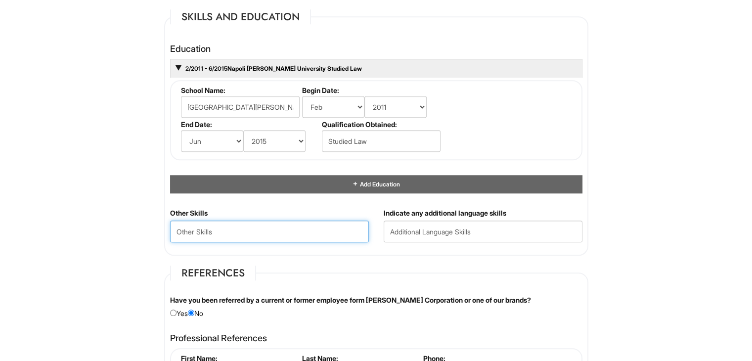
click at [339, 227] on Skills "text" at bounding box center [269, 231] width 199 height 22
type Skills "POS & CRM systems, Microsoft Office, Social Media Platforms"
click at [414, 231] on input "text" at bounding box center [483, 231] width 199 height 22
type input "Italian, Spanish and Engish"
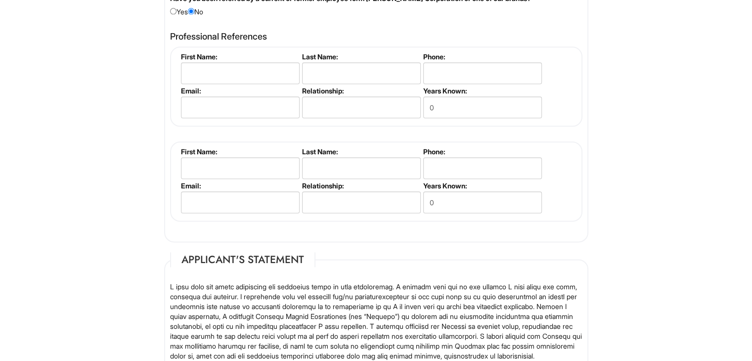
scroll to position [1223, 0]
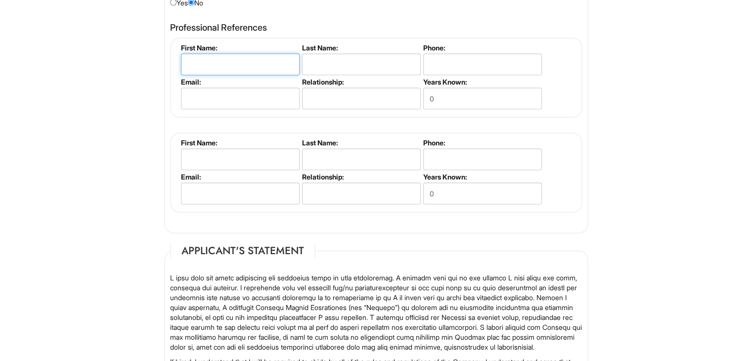
click at [272, 56] on input "text" at bounding box center [240, 64] width 119 height 22
click at [217, 38] on fieldset "First Name: Last Name: Phone: Email: Relationship: Years Known: 0" at bounding box center [376, 78] width 412 height 80
click at [221, 60] on input "text" at bounding box center [240, 64] width 119 height 22
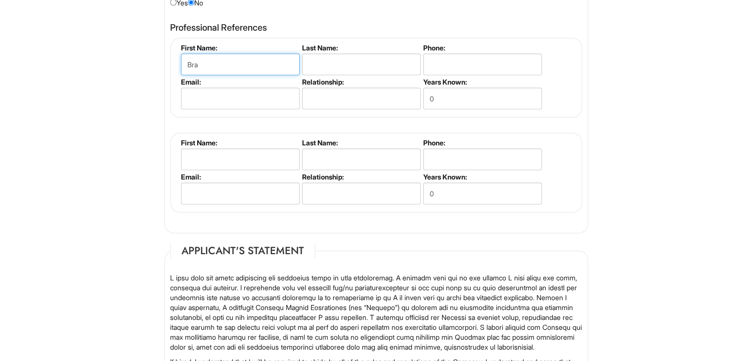
type input "Bradlee"
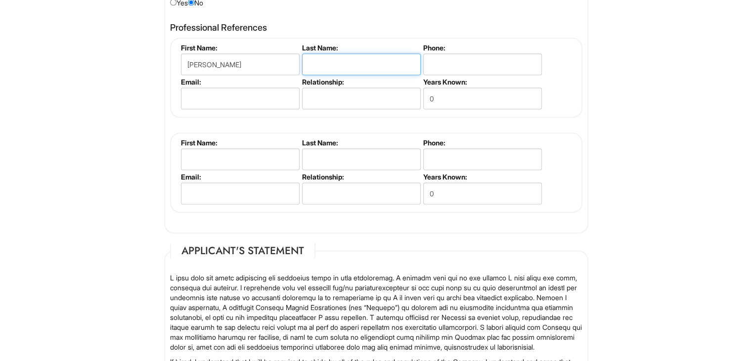
click at [342, 62] on input "text" at bounding box center [361, 64] width 119 height 22
type input "Wilson"
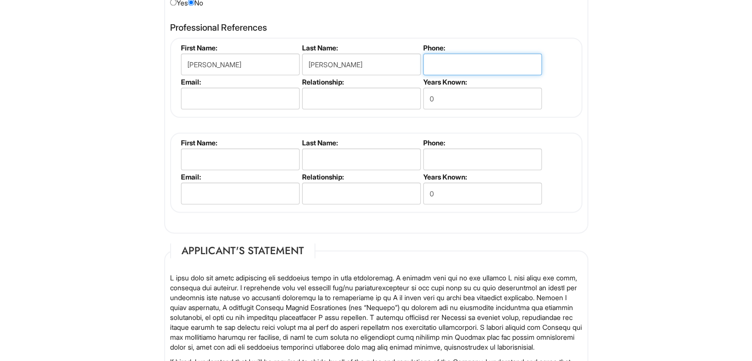
click at [455, 68] on input "tel" at bounding box center [482, 64] width 119 height 22
type input "615"
click at [511, 96] on input "0" at bounding box center [482, 99] width 119 height 22
click at [248, 97] on input "email" at bounding box center [240, 99] width 119 height 22
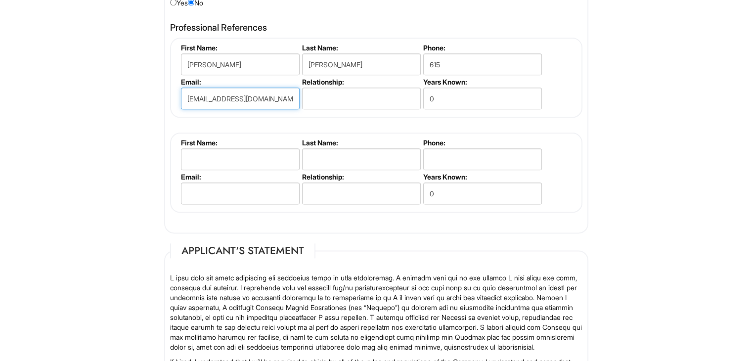
type input "unknow@gmail.com"
click at [325, 90] on input "text" at bounding box center [361, 99] width 119 height 22
click at [405, 148] on input "text" at bounding box center [361, 159] width 119 height 22
click at [455, 97] on input "0" at bounding box center [482, 99] width 119 height 22
type input "05"
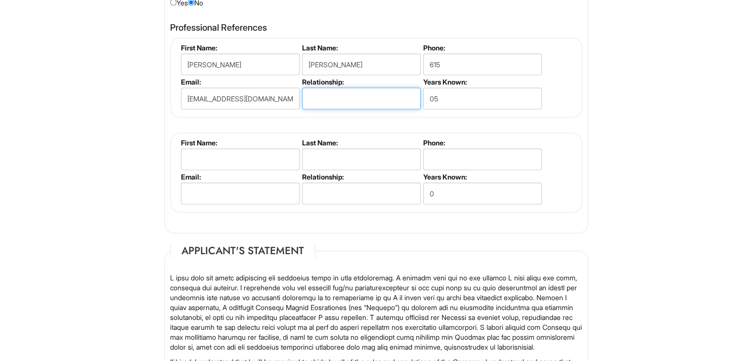
click at [369, 96] on input "text" at bounding box center [361, 99] width 119 height 22
type input "Former Manager"
click at [457, 95] on input "05" at bounding box center [482, 99] width 119 height 22
type input "0"
type input "5"
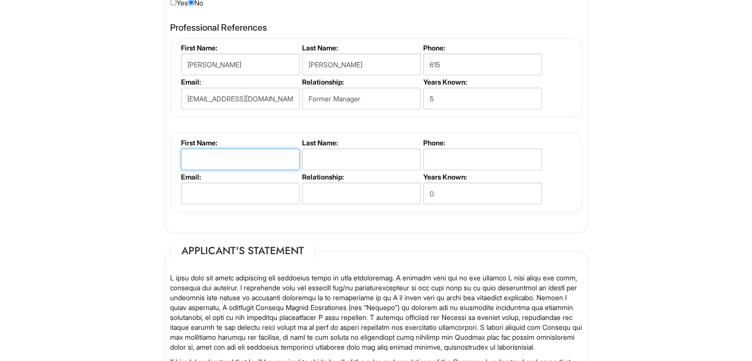
click at [189, 153] on input "text" at bounding box center [240, 159] width 119 height 22
type input "A"
type input "Jacob"
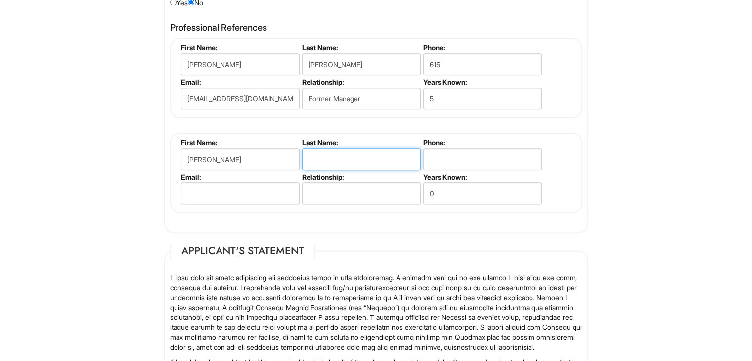
click at [354, 158] on input "text" at bounding box center [361, 159] width 119 height 22
type input "Liddell"
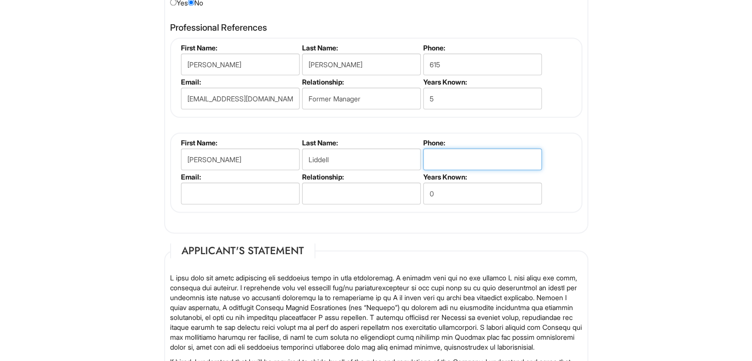
click at [479, 156] on input "tel" at bounding box center [482, 159] width 119 height 22
type input "917-941-9410"
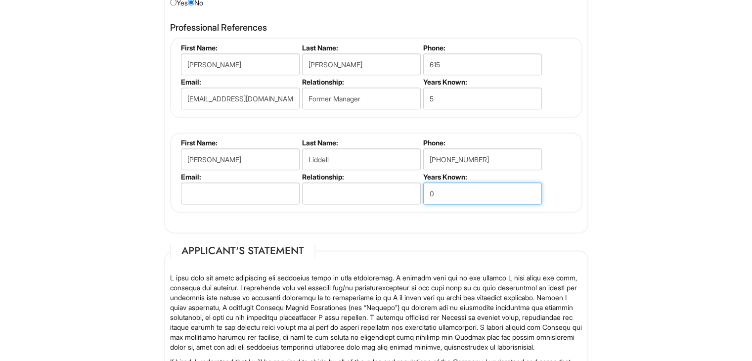
click at [470, 189] on input "0" at bounding box center [482, 193] width 119 height 22
type input "5"
click at [366, 192] on input "text" at bounding box center [361, 193] width 119 height 22
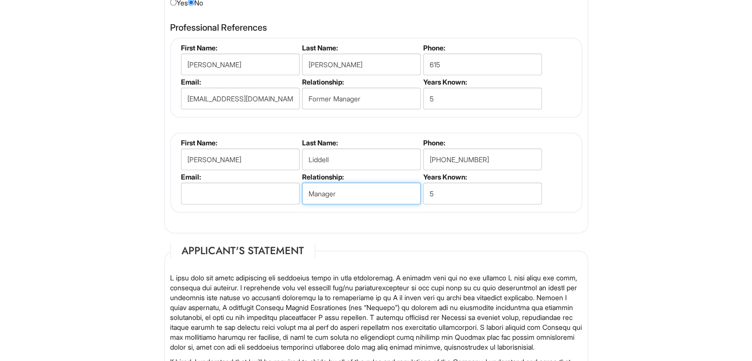
type input "Manager"
click at [258, 192] on input "email" at bounding box center [240, 193] width 119 height 22
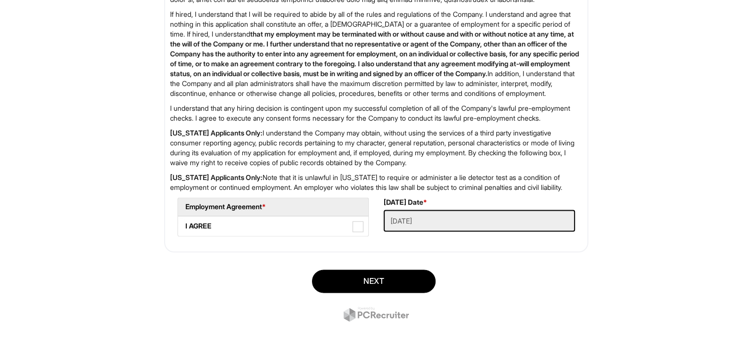
scroll to position [1604, 0]
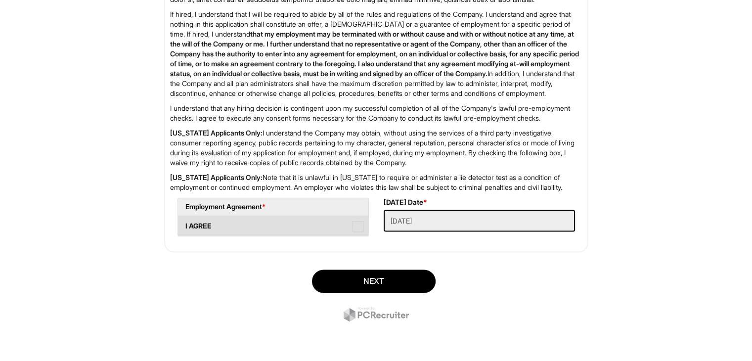
type input "unknow@gmail.com"
click at [354, 230] on span at bounding box center [357, 226] width 11 height 11
click at [184, 224] on AGREE "I AGREE" at bounding box center [181, 221] width 6 height 6
checkbox AGREE "true"
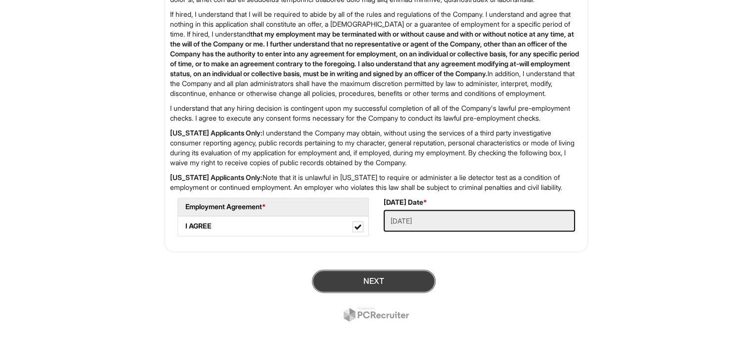
click at [390, 281] on button "Next" at bounding box center [374, 280] width 124 height 23
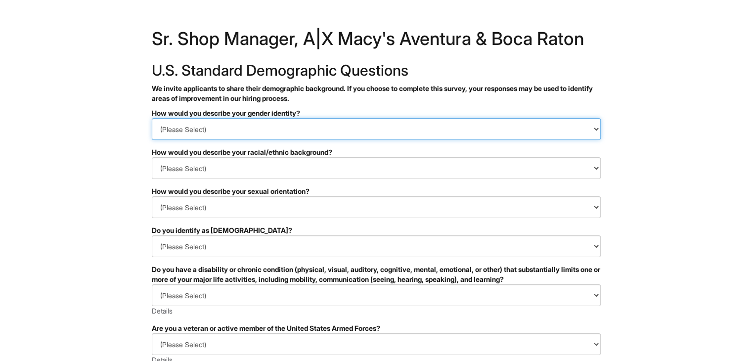
click at [594, 129] on select "(Please Select) Man Woman [DEMOGRAPHIC_DATA] I prefer to self-describe I don't …" at bounding box center [376, 129] width 449 height 22
select select "Man"
click at [152, 118] on select "(Please Select) Man Woman [DEMOGRAPHIC_DATA] I prefer to self-describe I don't …" at bounding box center [376, 129] width 449 height 22
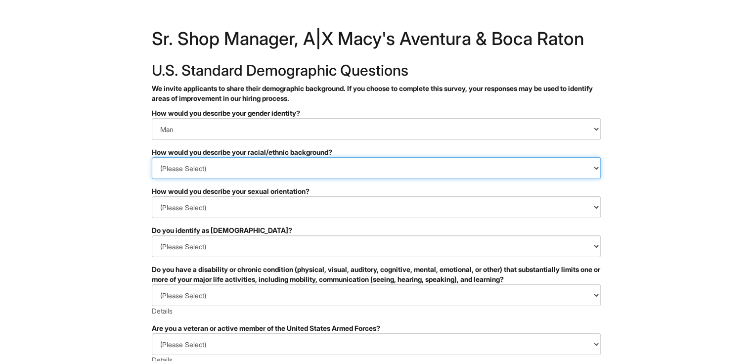
click at [595, 168] on select "(Please Select) [DEMOGRAPHIC_DATA] or of [DEMOGRAPHIC_DATA] descent [DEMOGRAPHI…" at bounding box center [376, 168] width 449 height 22
select select "White or European"
click at [152, 157] on select "(Please Select) [DEMOGRAPHIC_DATA] or of [DEMOGRAPHIC_DATA] descent [DEMOGRAPHI…" at bounding box center [376, 168] width 449 height 22
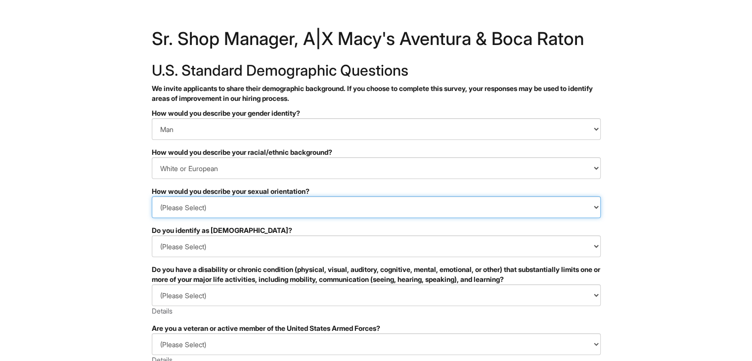
click at [595, 206] on select "(Please Select) [DEMOGRAPHIC_DATA] [DEMOGRAPHIC_DATA] and/or [DEMOGRAPHIC_DATA]…" at bounding box center [376, 207] width 449 height 22
select select "I don't wish to answer"
click at [152, 196] on select "(Please Select) [DEMOGRAPHIC_DATA] [DEMOGRAPHIC_DATA] and/or [DEMOGRAPHIC_DATA]…" at bounding box center [376, 207] width 449 height 22
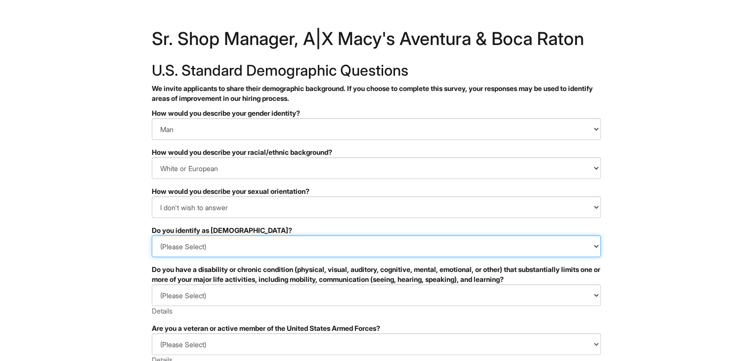
click at [597, 249] on select "(Please Select) Yes No I prefer to self-describe I don't wish to answer" at bounding box center [376, 246] width 449 height 22
select select "No"
click at [152, 235] on select "(Please Select) Yes No I prefer to self-describe I don't wish to answer" at bounding box center [376, 246] width 449 height 22
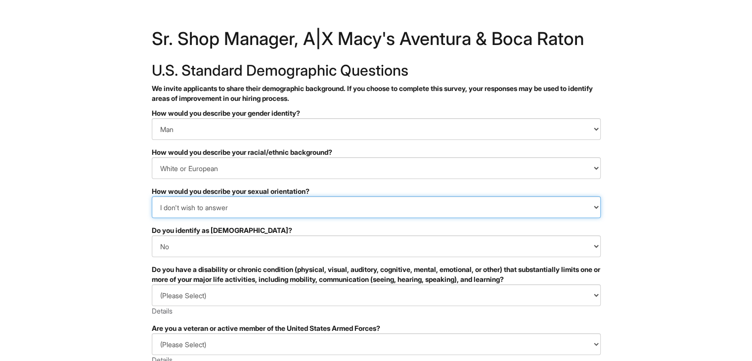
click at [596, 206] on select "(Please Select) [DEMOGRAPHIC_DATA] [DEMOGRAPHIC_DATA] and/or [DEMOGRAPHIC_DATA]…" at bounding box center [376, 207] width 449 height 22
click at [152, 196] on select "(Please Select) [DEMOGRAPHIC_DATA] [DEMOGRAPHIC_DATA] and/or [DEMOGRAPHIC_DATA]…" at bounding box center [376, 207] width 449 height 22
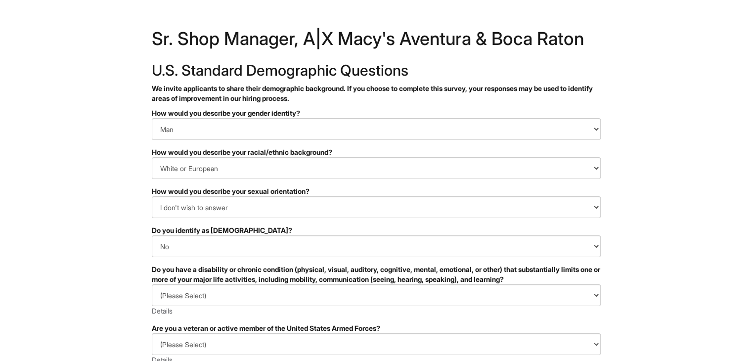
click at [602, 296] on div "✔ 2 3 Sr. Shop Manager, A|X Macy's Aventura & Boca Raton U.S. Standard Demograp…" at bounding box center [376, 281] width 459 height 512
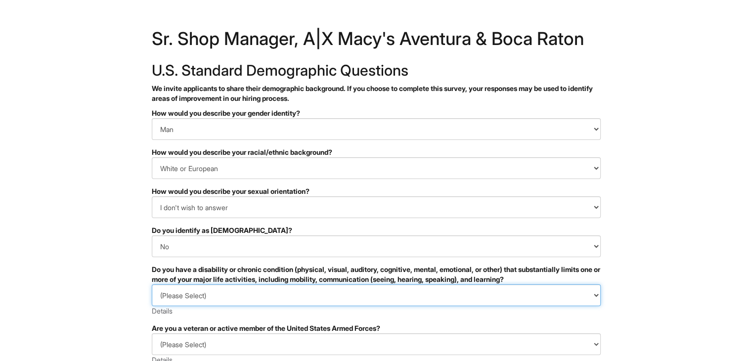
click at [595, 295] on select "(Please Select) YES, I HAVE A DISABILITY (or previously had a disability) NO, I…" at bounding box center [376, 295] width 449 height 22
select select "NO, I DON'T HAVE A DISABILITY"
click at [152, 284] on select "(Please Select) YES, I HAVE A DISABILITY (or previously had a disability) NO, I…" at bounding box center [376, 295] width 449 height 22
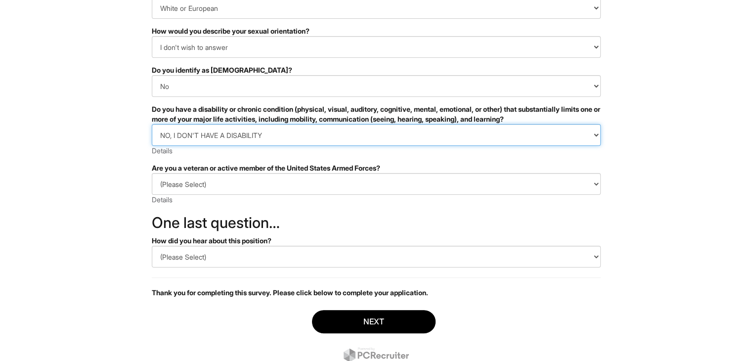
scroll to position [171, 0]
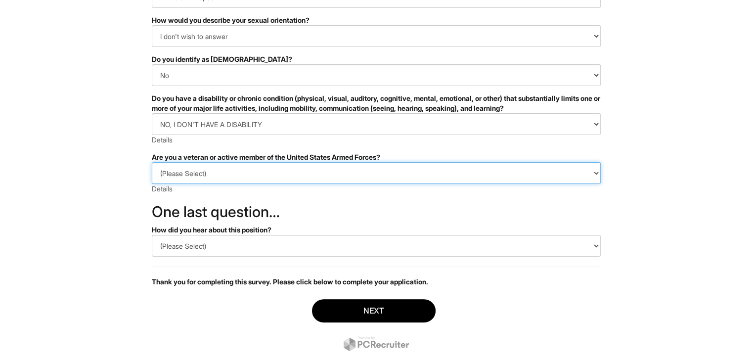
click at [595, 172] on select "(Please Select) I IDENTIFY AS ONE OR MORE OF THE CLASSIFICATIONS OF PROTECTED V…" at bounding box center [376, 173] width 449 height 22
select select "I AM NOT A PROTECTED VETERAN"
click at [152, 162] on select "(Please Select) I IDENTIFY AS ONE OR MORE OF THE CLASSIFICATIONS OF PROTECTED V…" at bounding box center [376, 173] width 449 height 22
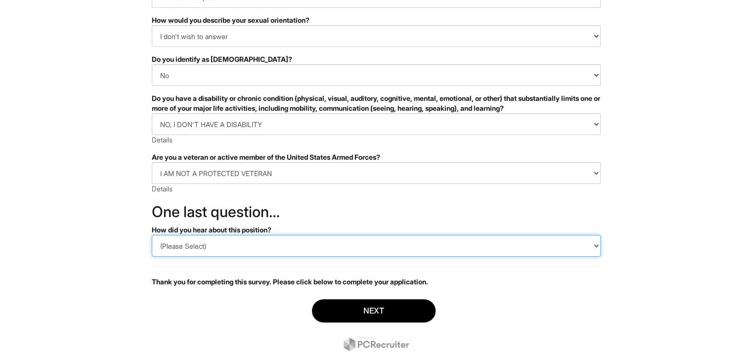
click at [596, 245] on select "(Please Select) CareerBuilder Indeed LinkedIn Monster Referral Other" at bounding box center [376, 246] width 449 height 22
select select "Indeed"
click at [152, 235] on select "(Please Select) CareerBuilder Indeed LinkedIn Monster Referral Other" at bounding box center [376, 246] width 449 height 22
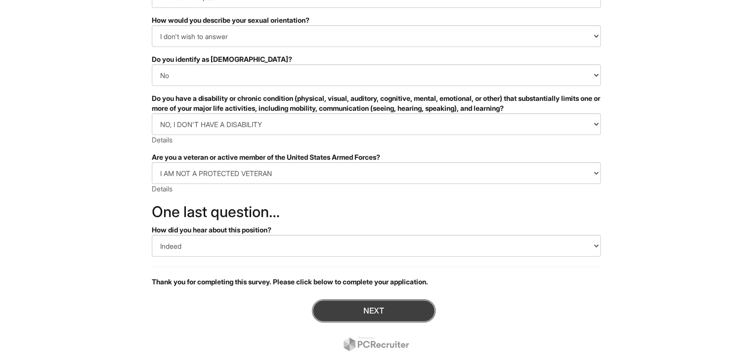
click at [397, 315] on button "Next" at bounding box center [374, 310] width 124 height 23
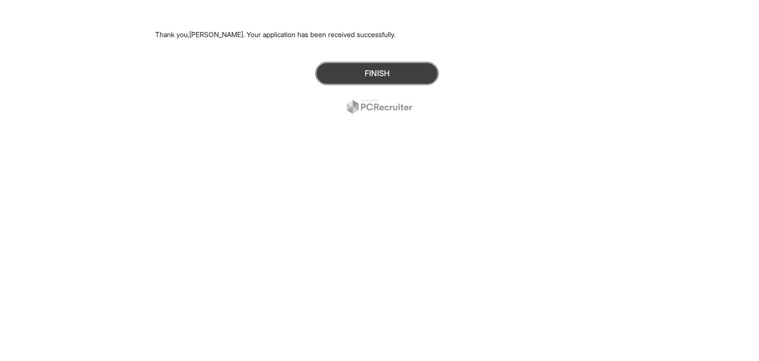
click at [407, 68] on button "Finish" at bounding box center [377, 73] width 124 height 23
